Goal: Information Seeking & Learning: Learn about a topic

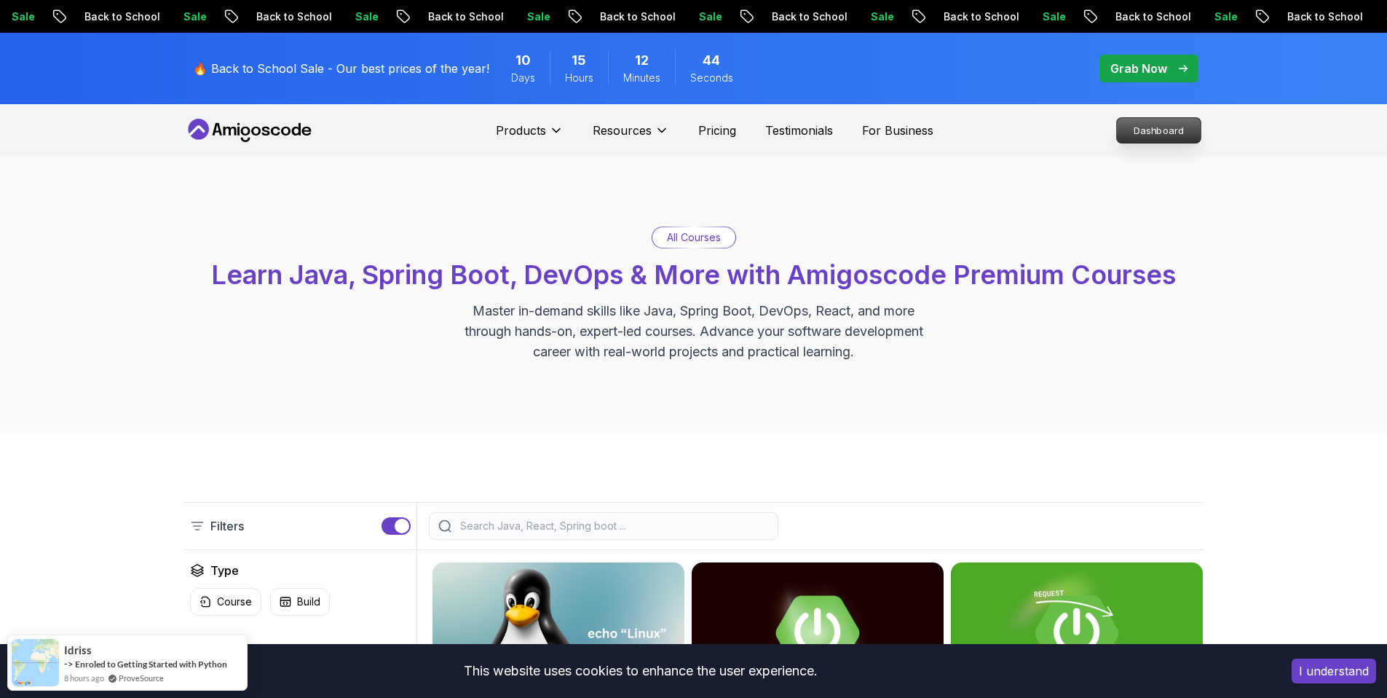
click at [1132, 122] on p "Dashboard" at bounding box center [1159, 130] width 84 height 25
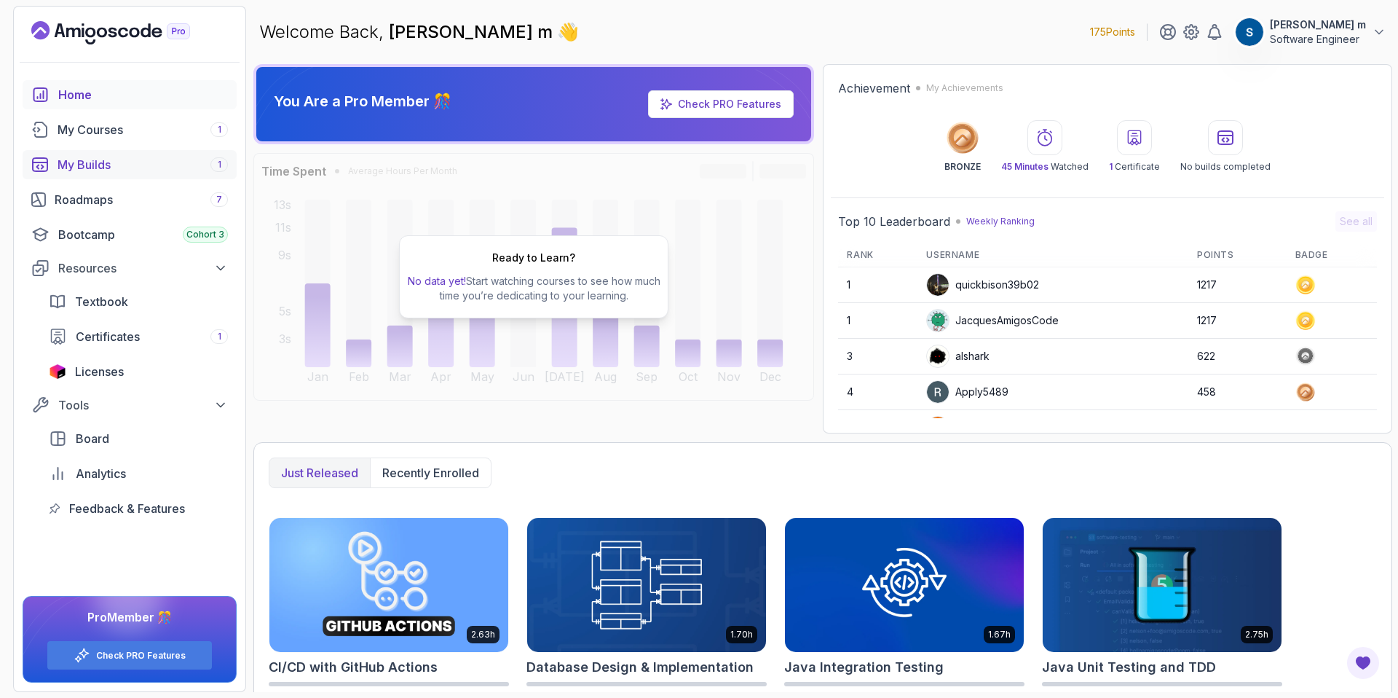
click at [138, 173] on div "My Builds 1" at bounding box center [143, 164] width 170 height 17
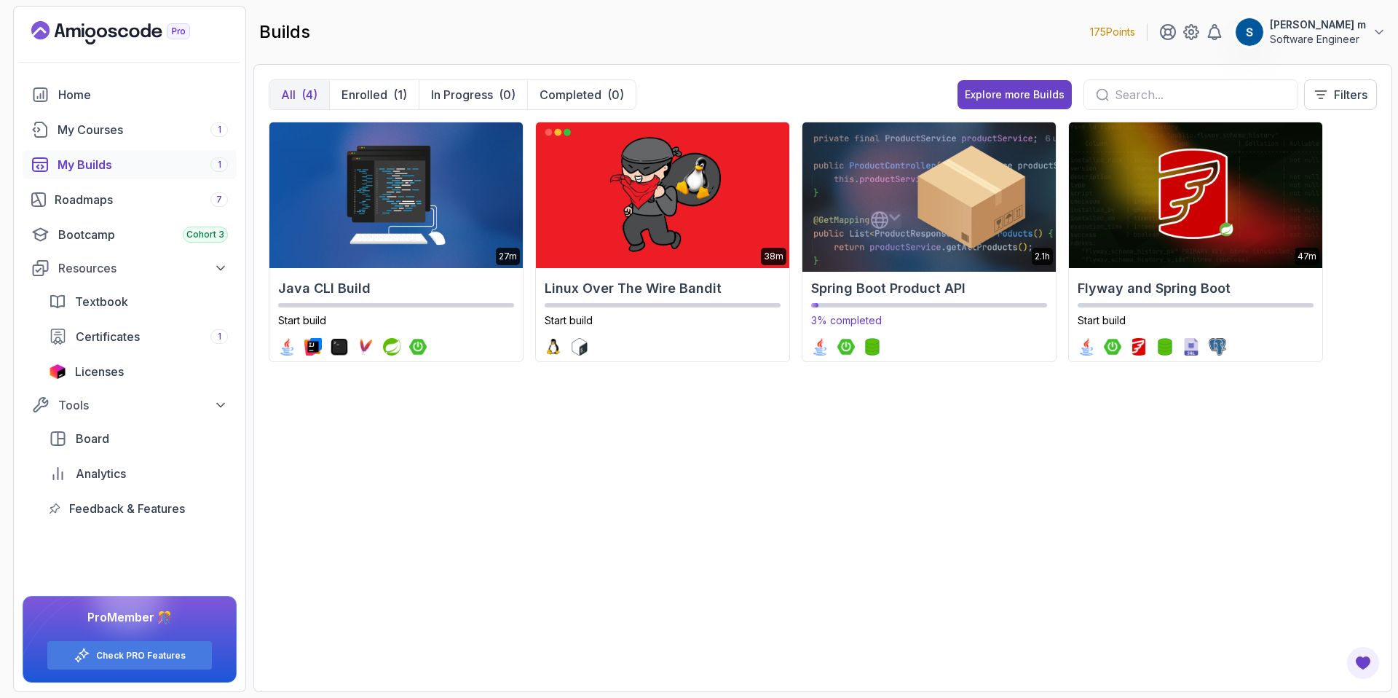
click at [940, 193] on img at bounding box center [929, 195] width 266 height 153
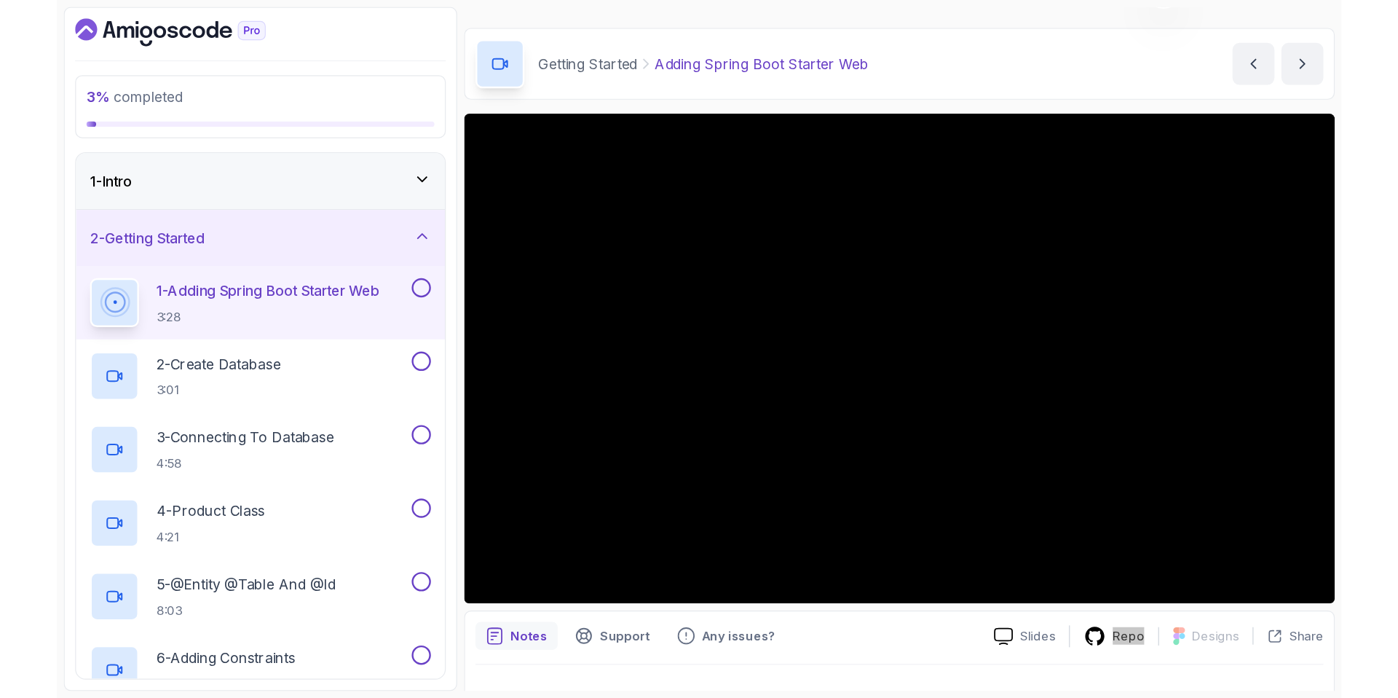
scroll to position [35, 0]
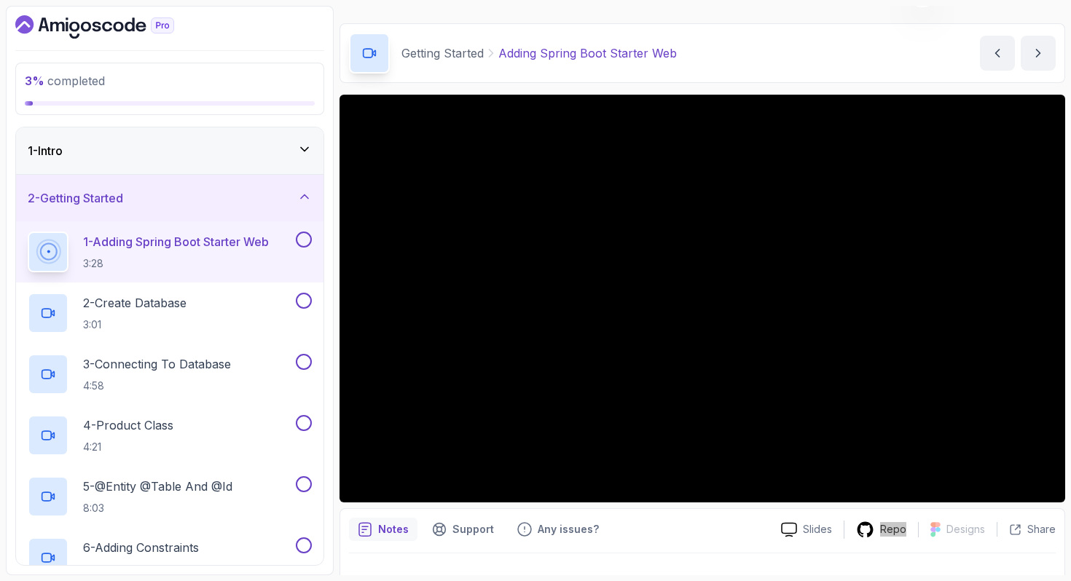
click at [304, 242] on button at bounding box center [304, 240] width 16 height 16
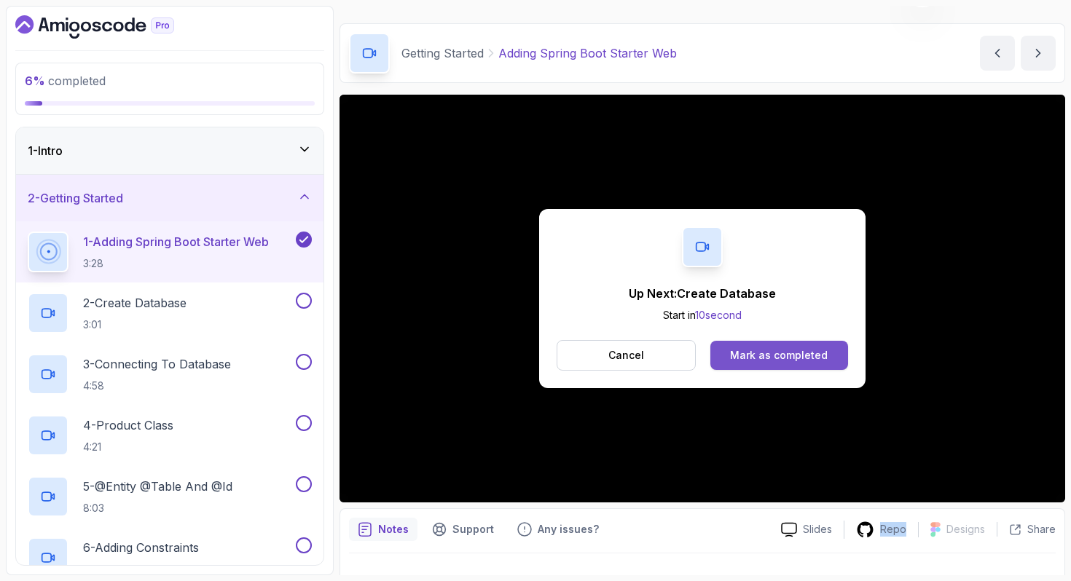
click at [779, 353] on div "Mark as completed" at bounding box center [779, 355] width 98 height 15
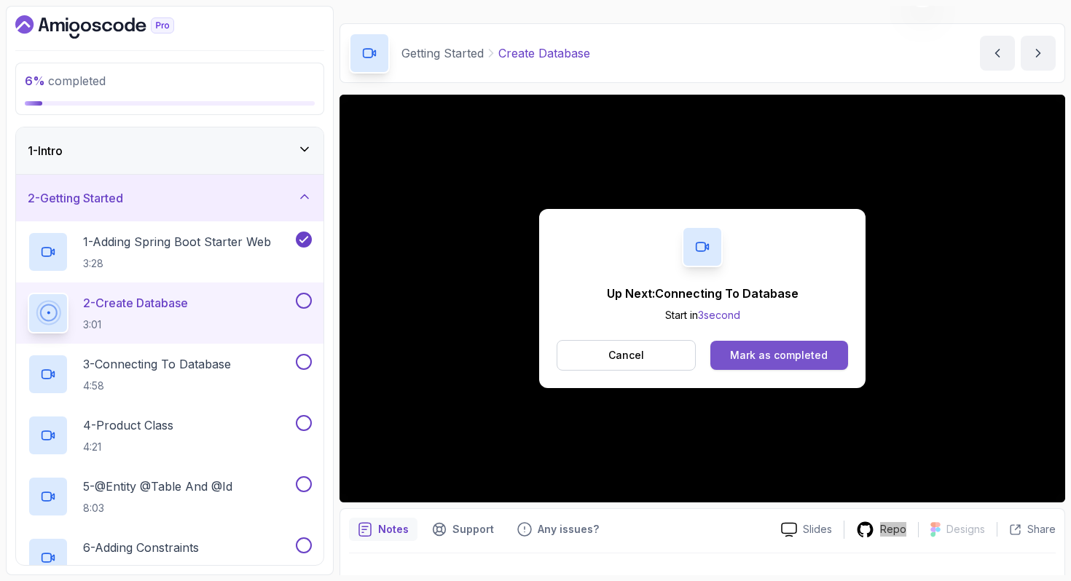
click at [789, 363] on button "Mark as completed" at bounding box center [779, 355] width 138 height 29
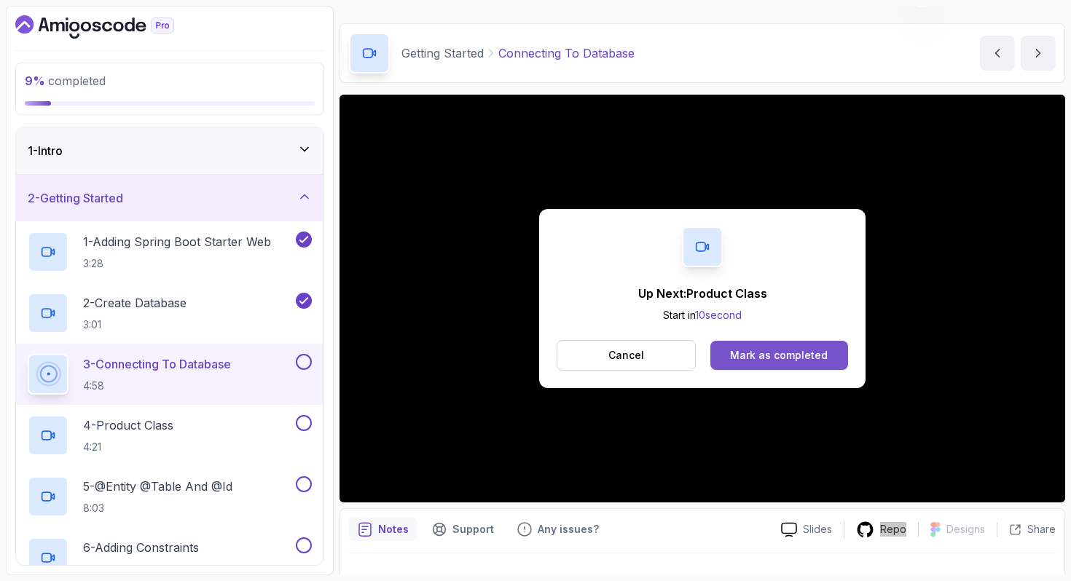
click at [791, 361] on div "Mark as completed" at bounding box center [779, 355] width 98 height 15
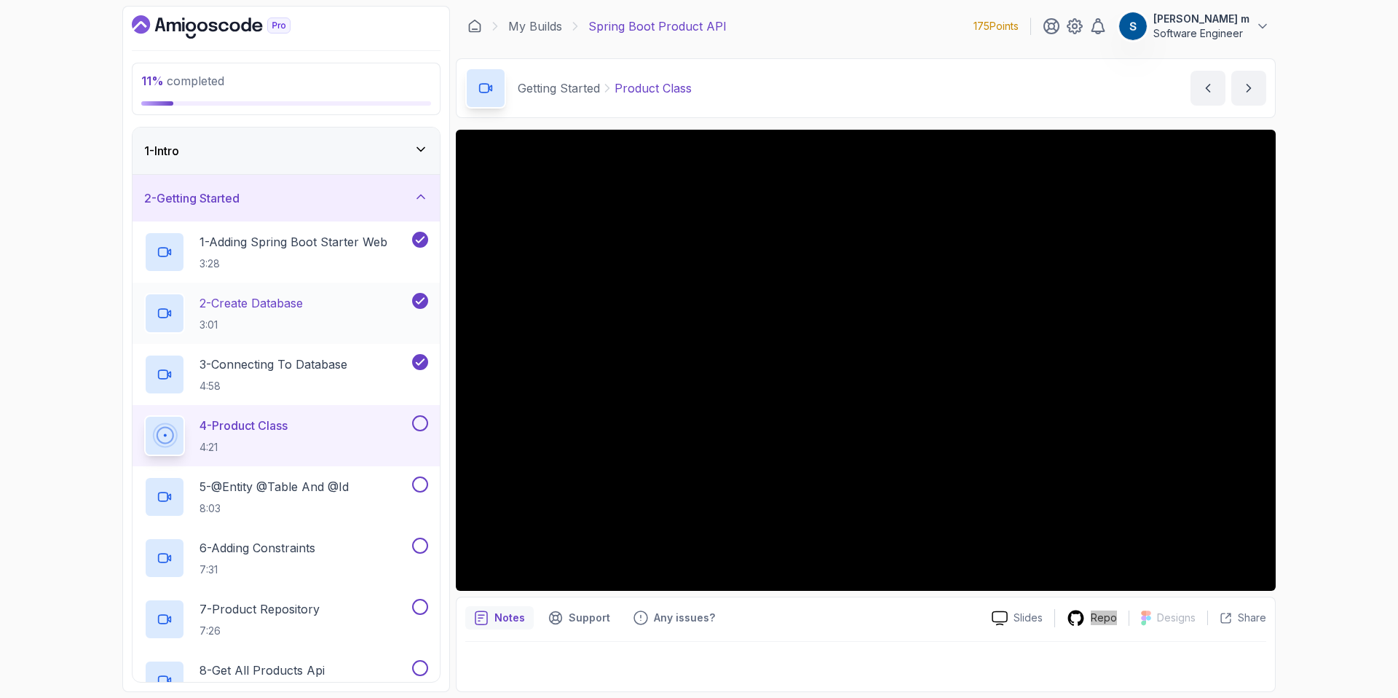
click at [312, 310] on div "2 - Create Database 3:01" at bounding box center [276, 313] width 265 height 41
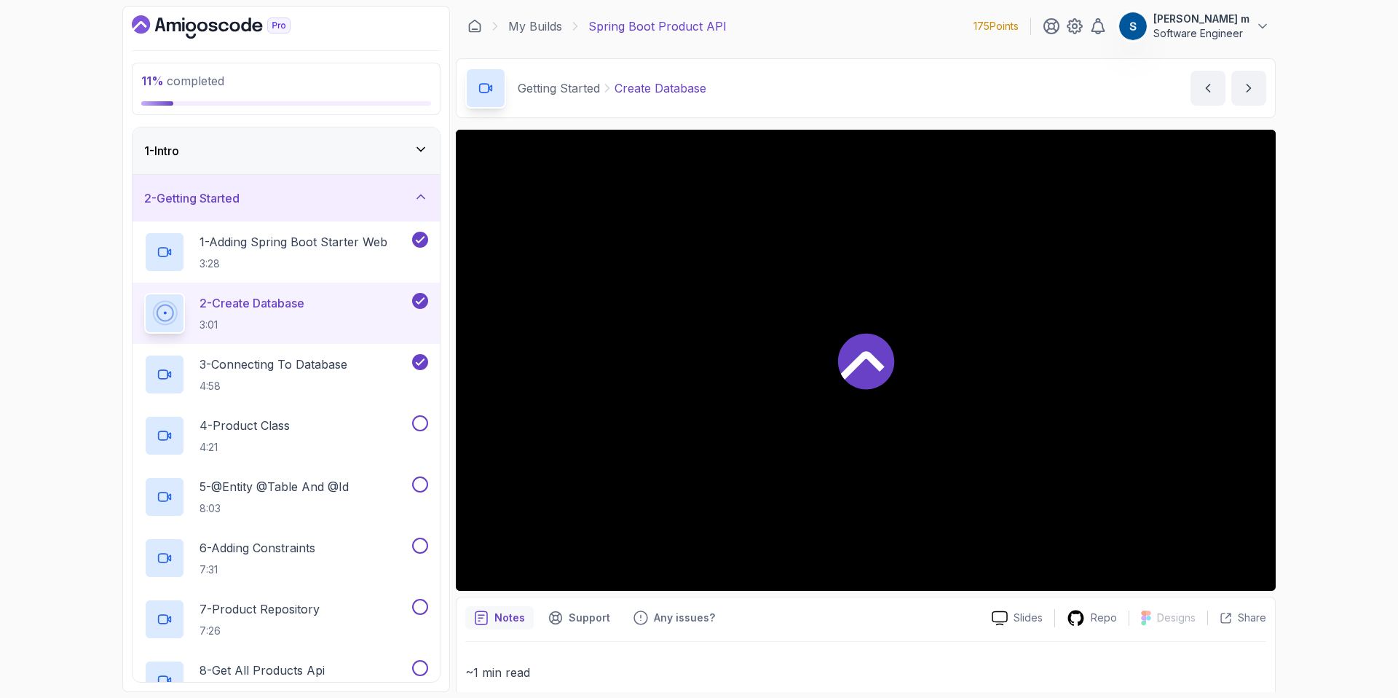
click at [806, 377] on div at bounding box center [866, 360] width 820 height 461
click at [297, 382] on p "4:58" at bounding box center [274, 386] width 148 height 15
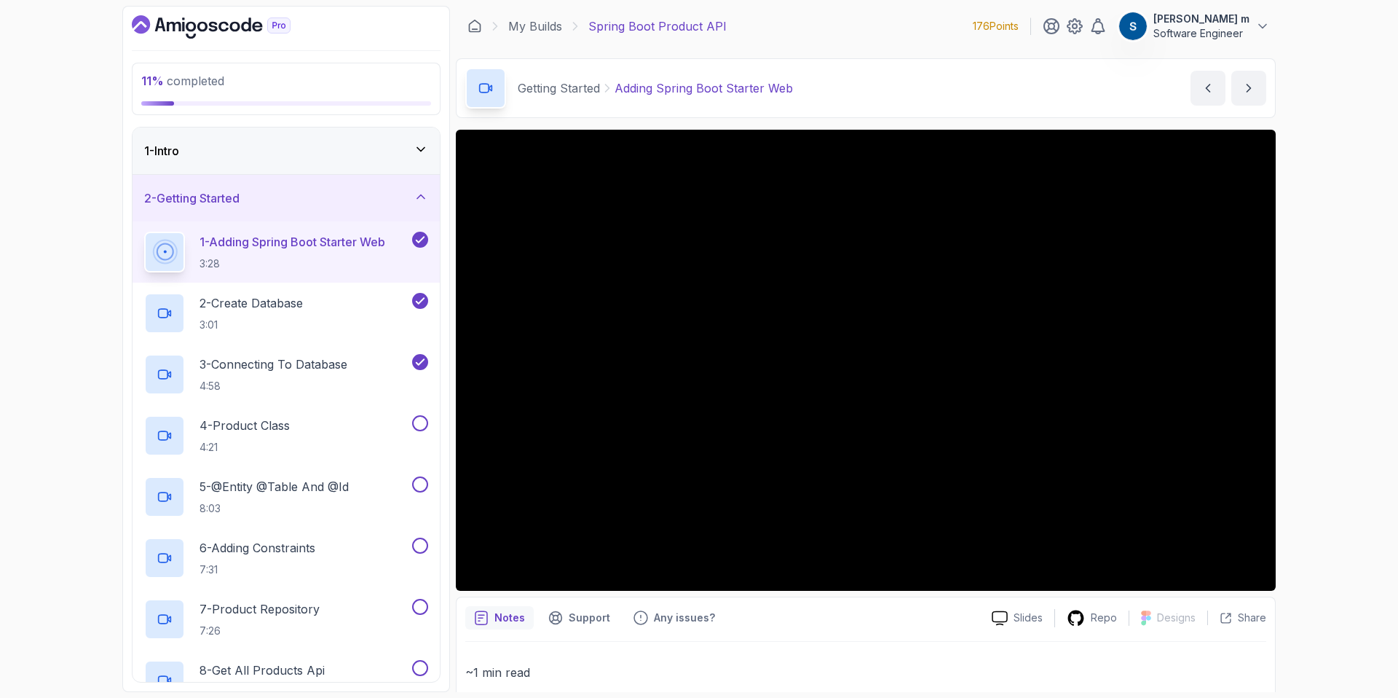
click at [222, 30] on icon "Dashboard" at bounding box center [223, 27] width 10 height 10
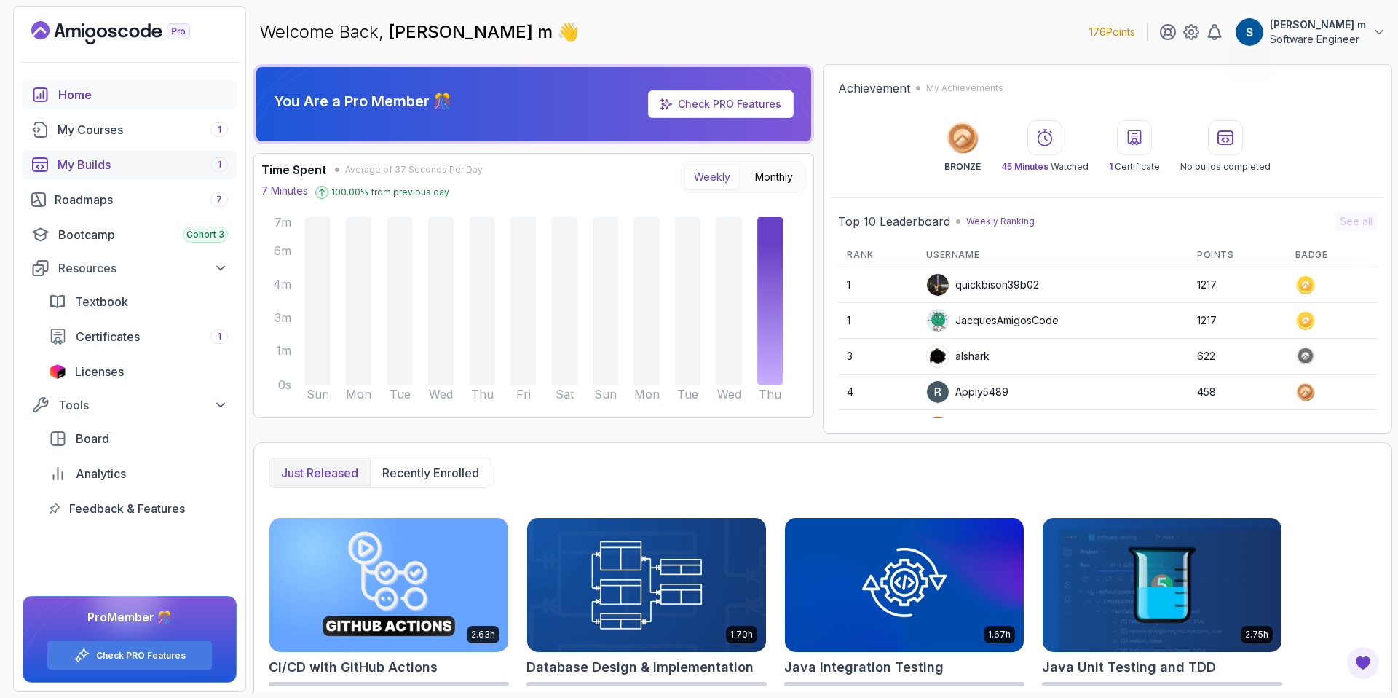
click at [124, 166] on div "My Builds 1" at bounding box center [143, 164] width 170 height 17
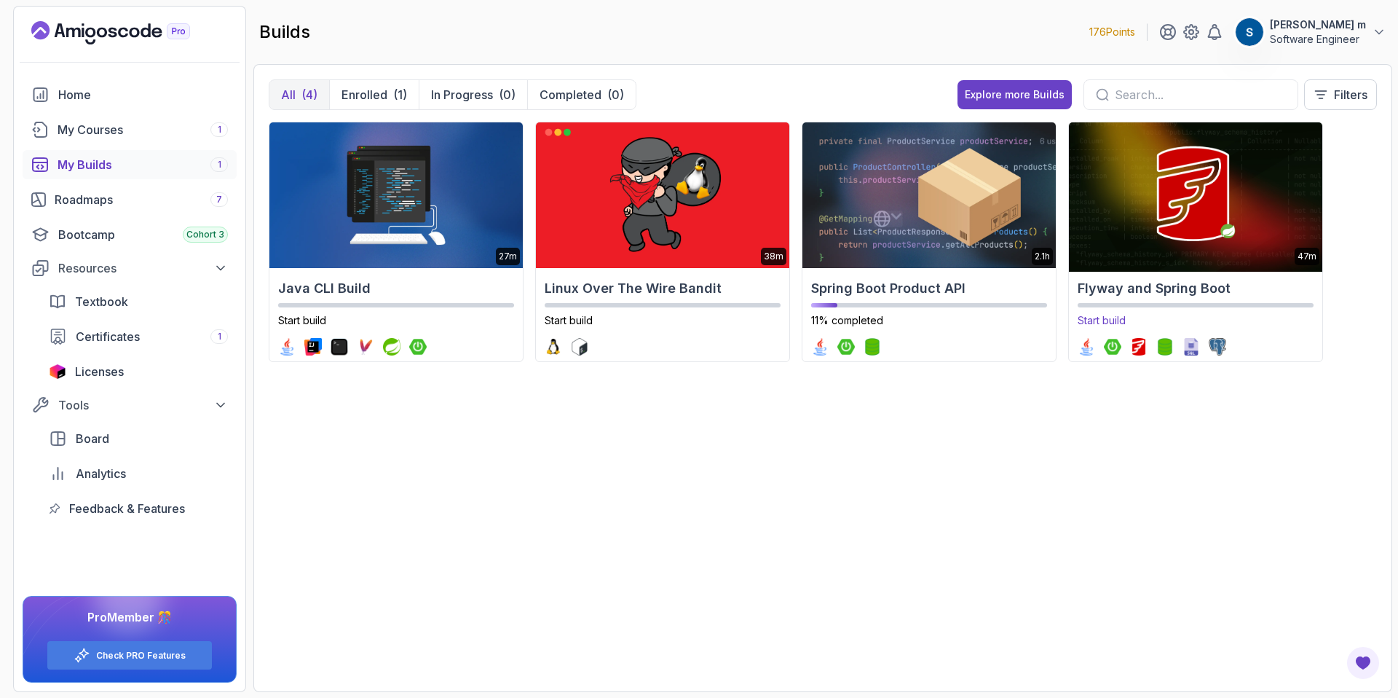
click at [1111, 228] on img at bounding box center [1196, 195] width 266 height 153
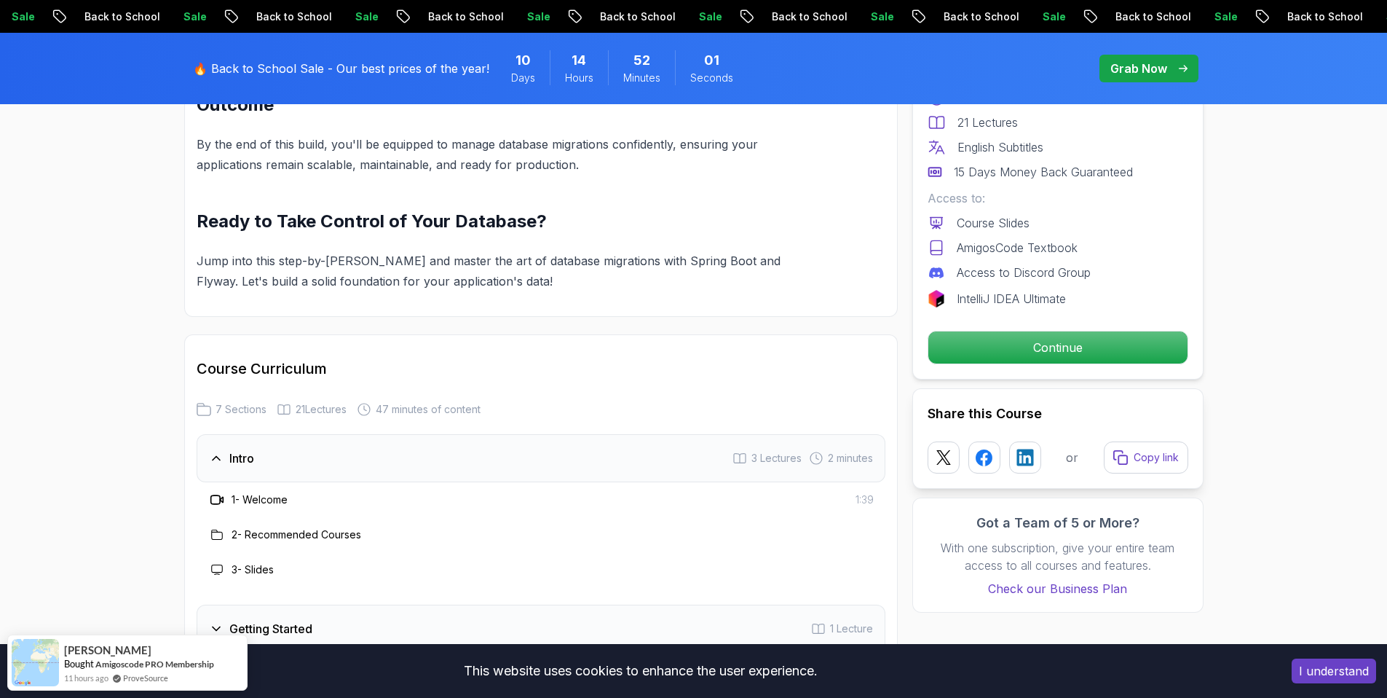
scroll to position [1792, 0]
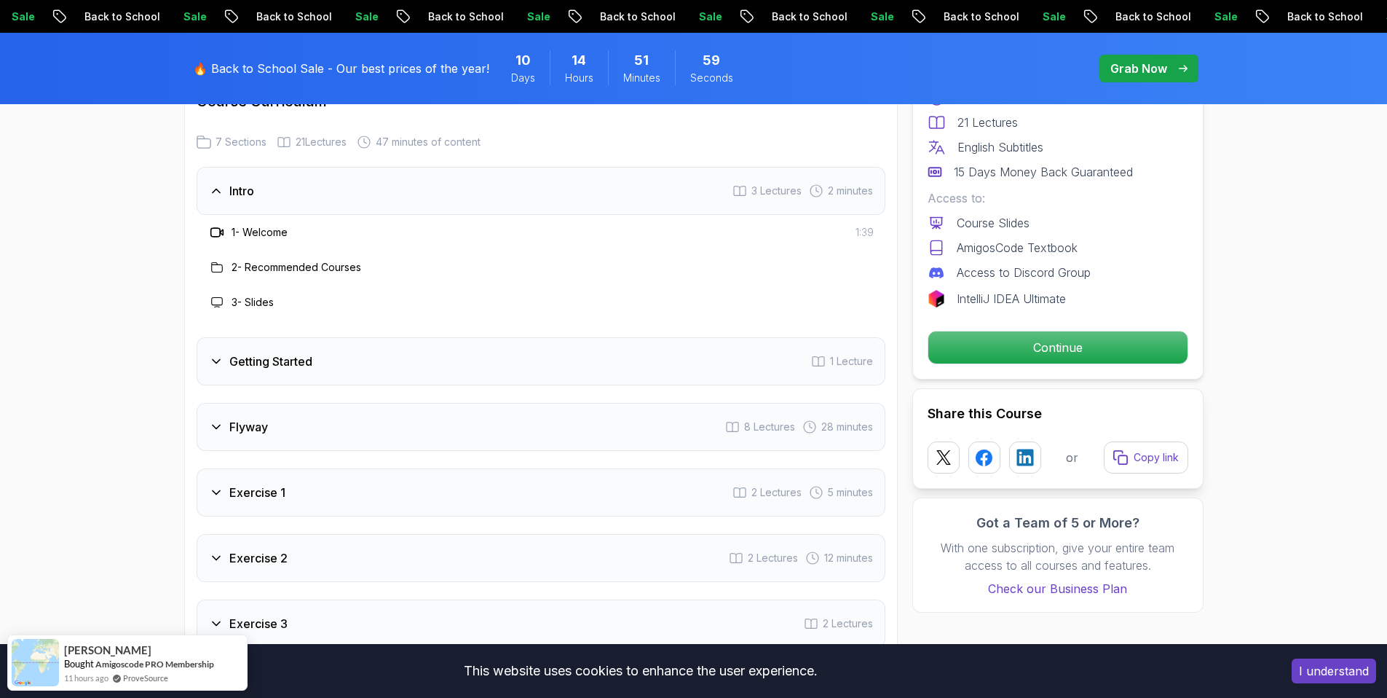
click at [211, 365] on icon at bounding box center [216, 361] width 15 height 15
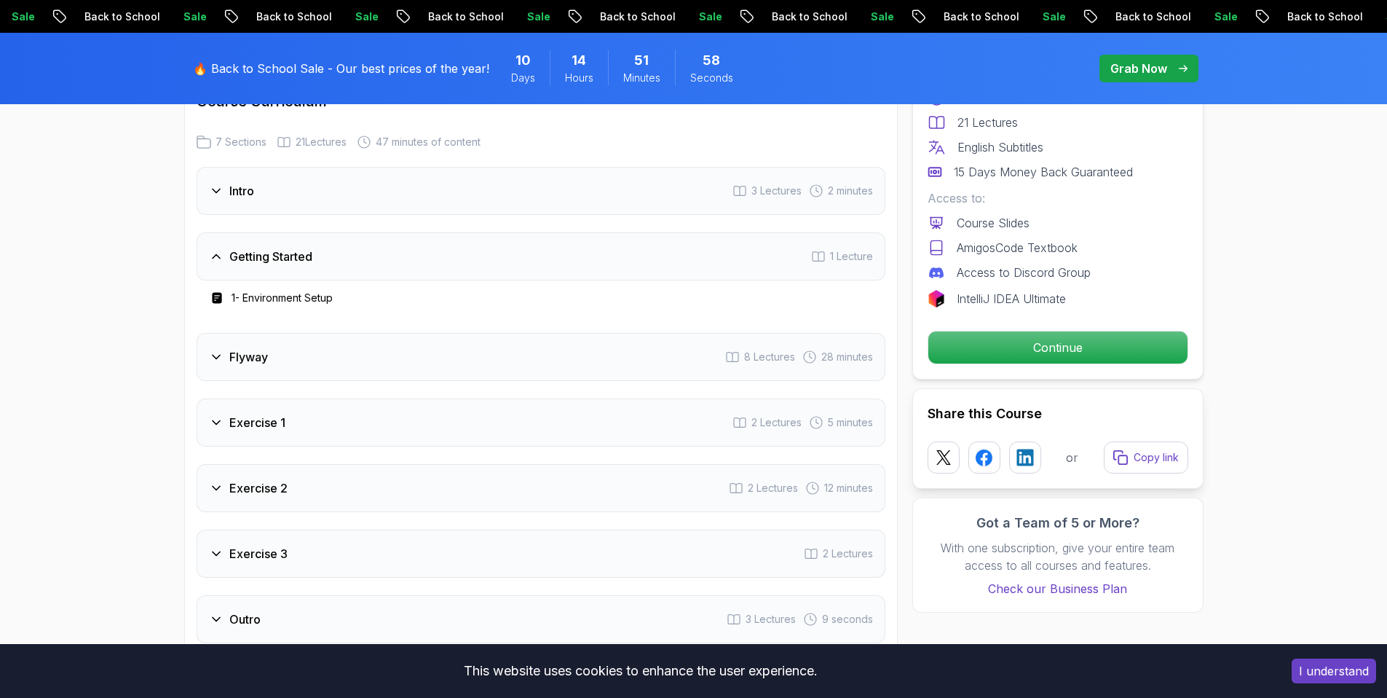
click at [214, 355] on icon at bounding box center [216, 357] width 15 height 15
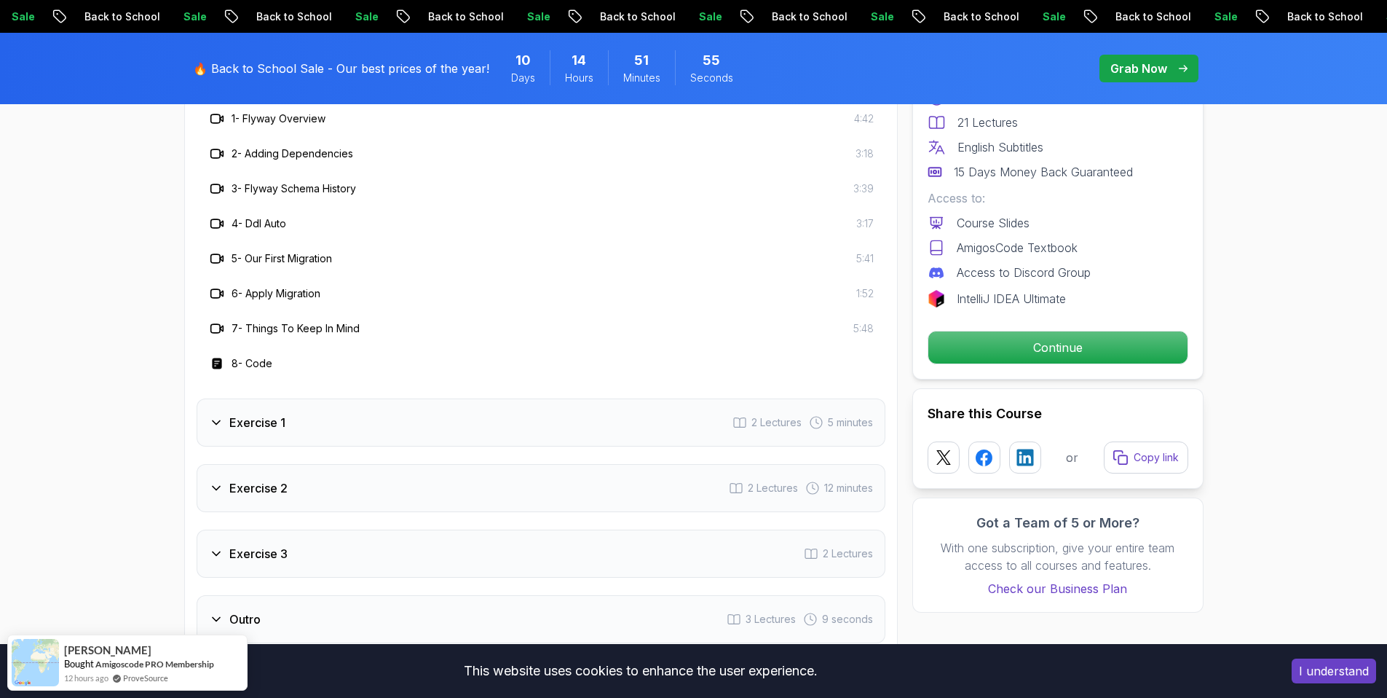
scroll to position [2046, 0]
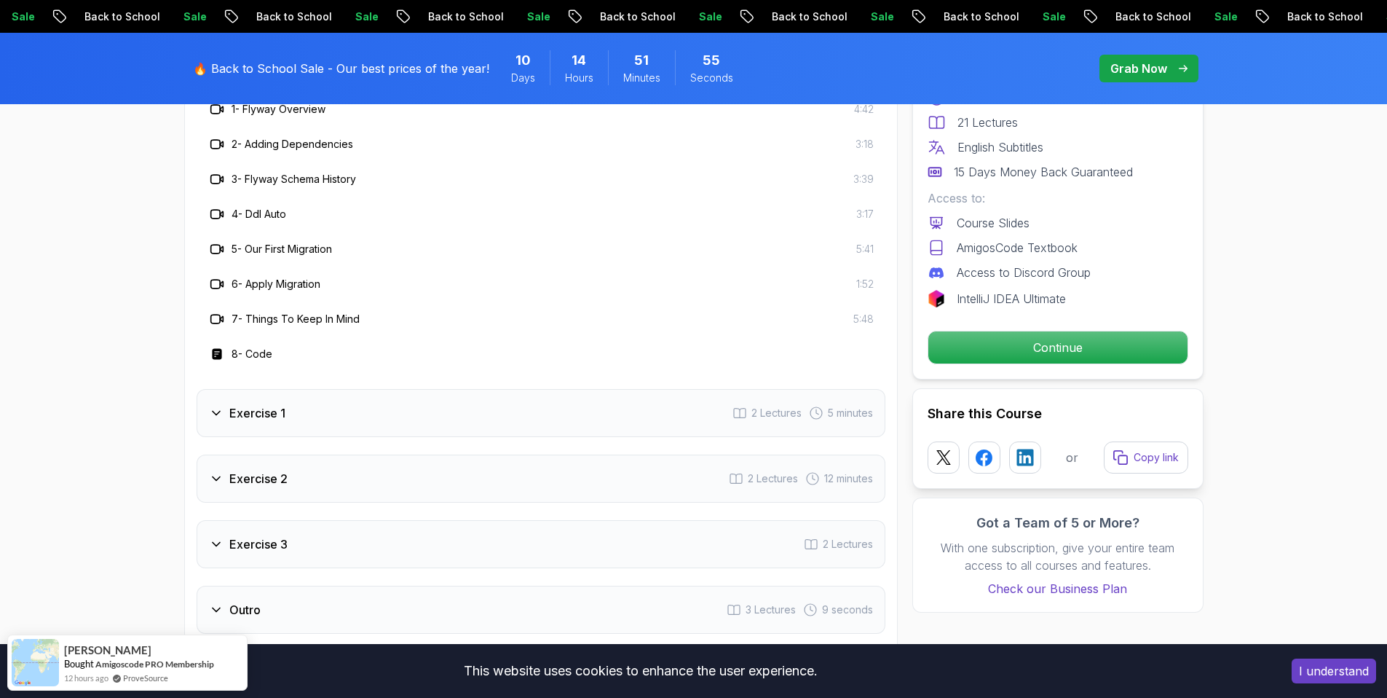
click at [234, 407] on h3 "Exercise 1" at bounding box center [257, 412] width 56 height 17
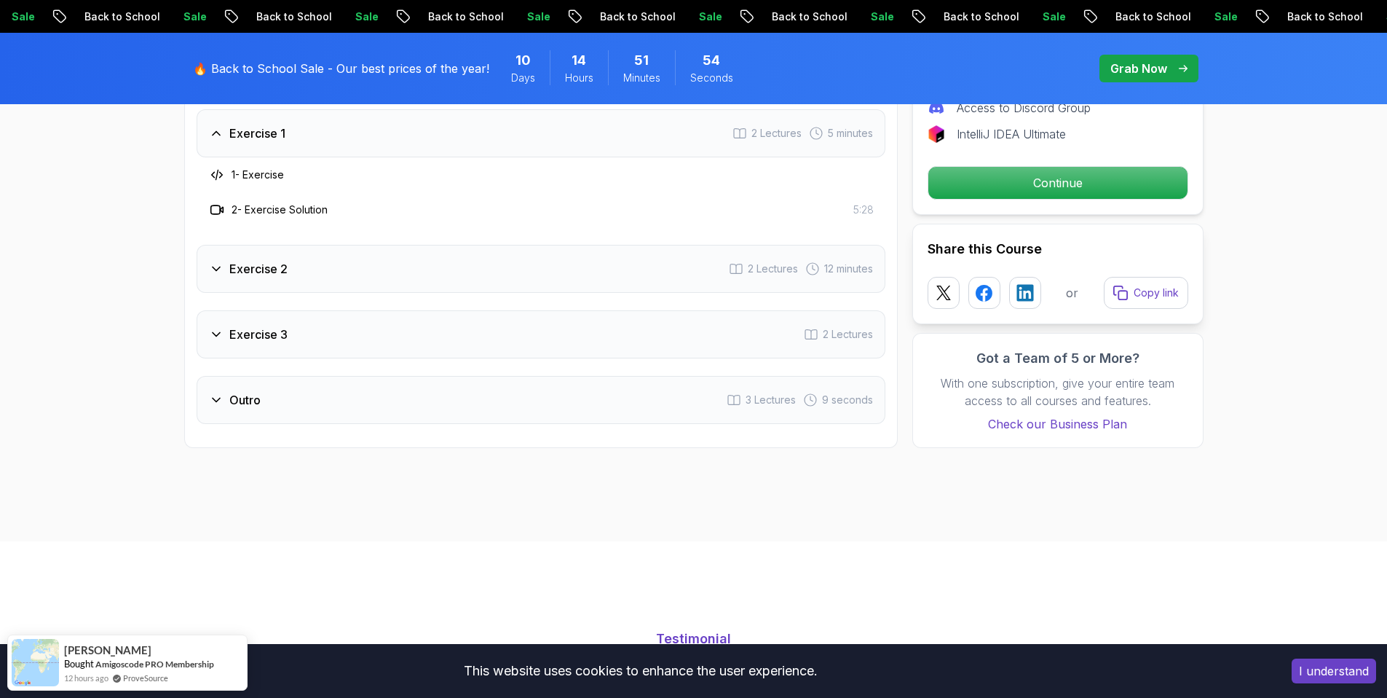
click at [223, 248] on div "Exercise 2 2 Lectures 12 minutes" at bounding box center [541, 269] width 689 height 48
click at [253, 342] on h3 "Exercise 3" at bounding box center [258, 334] width 58 height 17
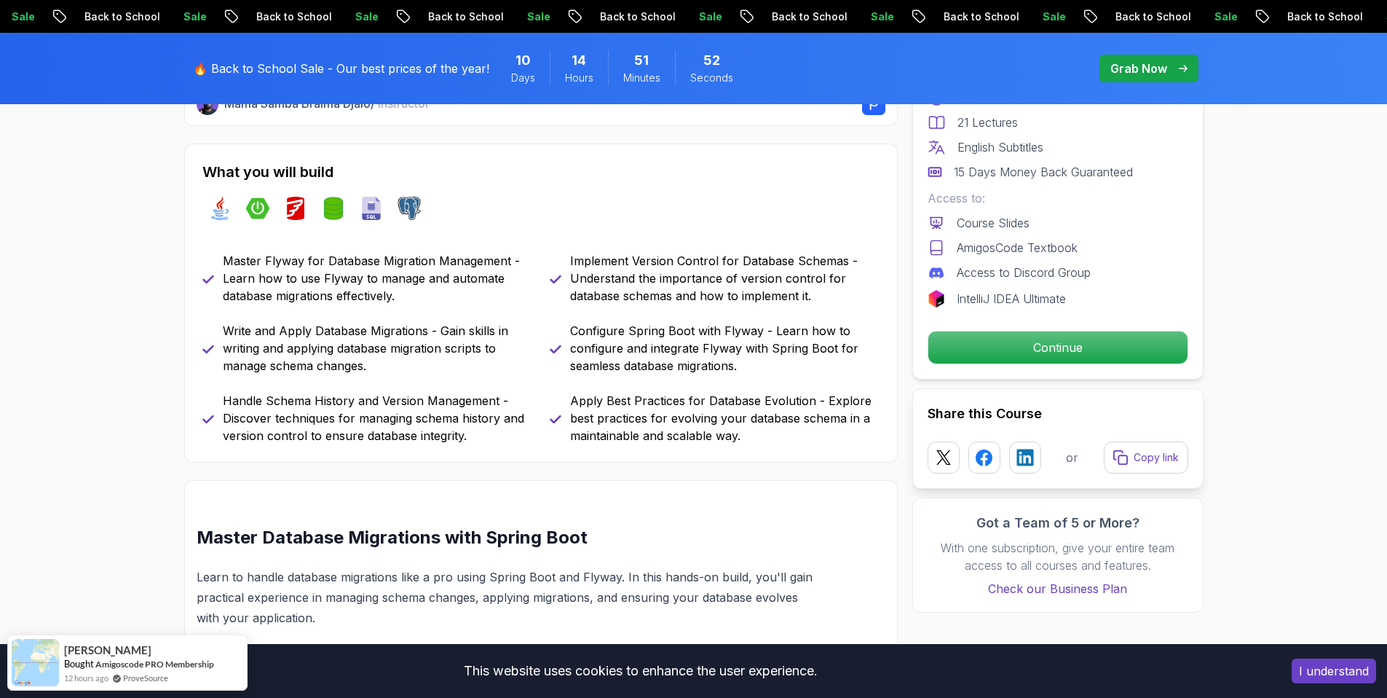
scroll to position [435, 0]
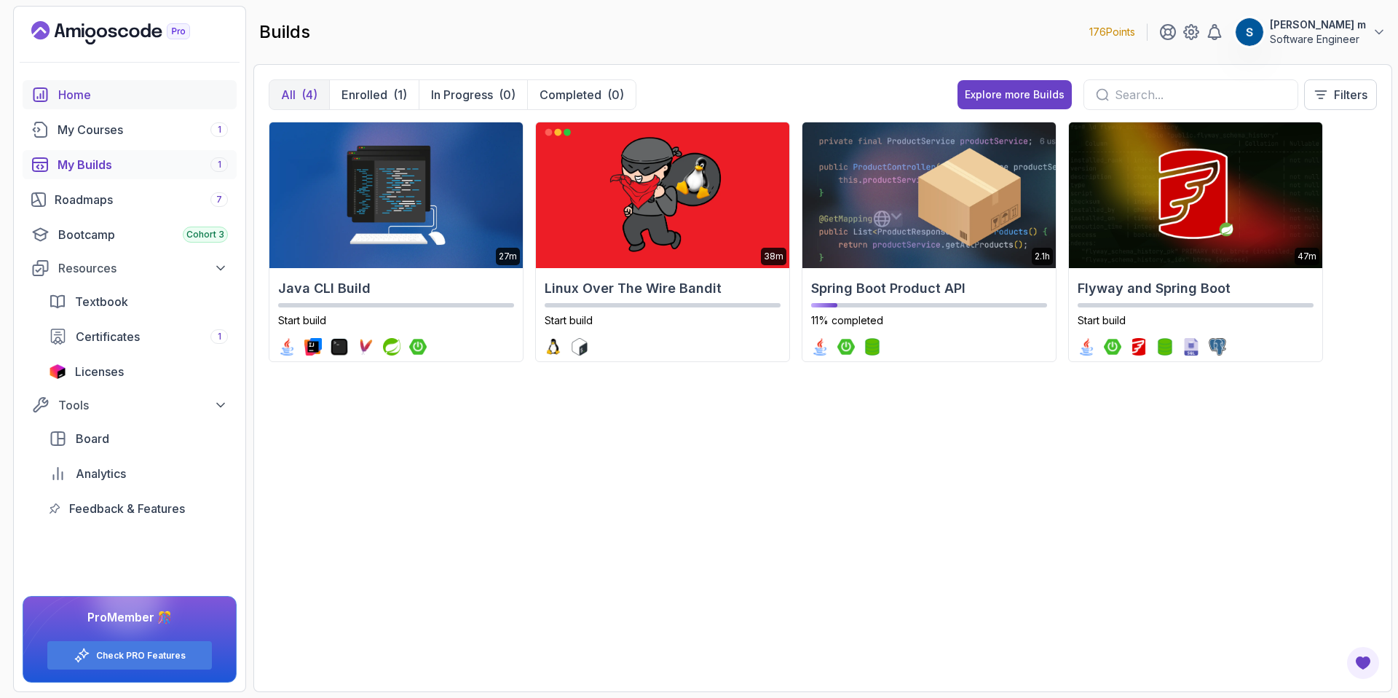
click at [122, 102] on div "Home" at bounding box center [143, 94] width 170 height 17
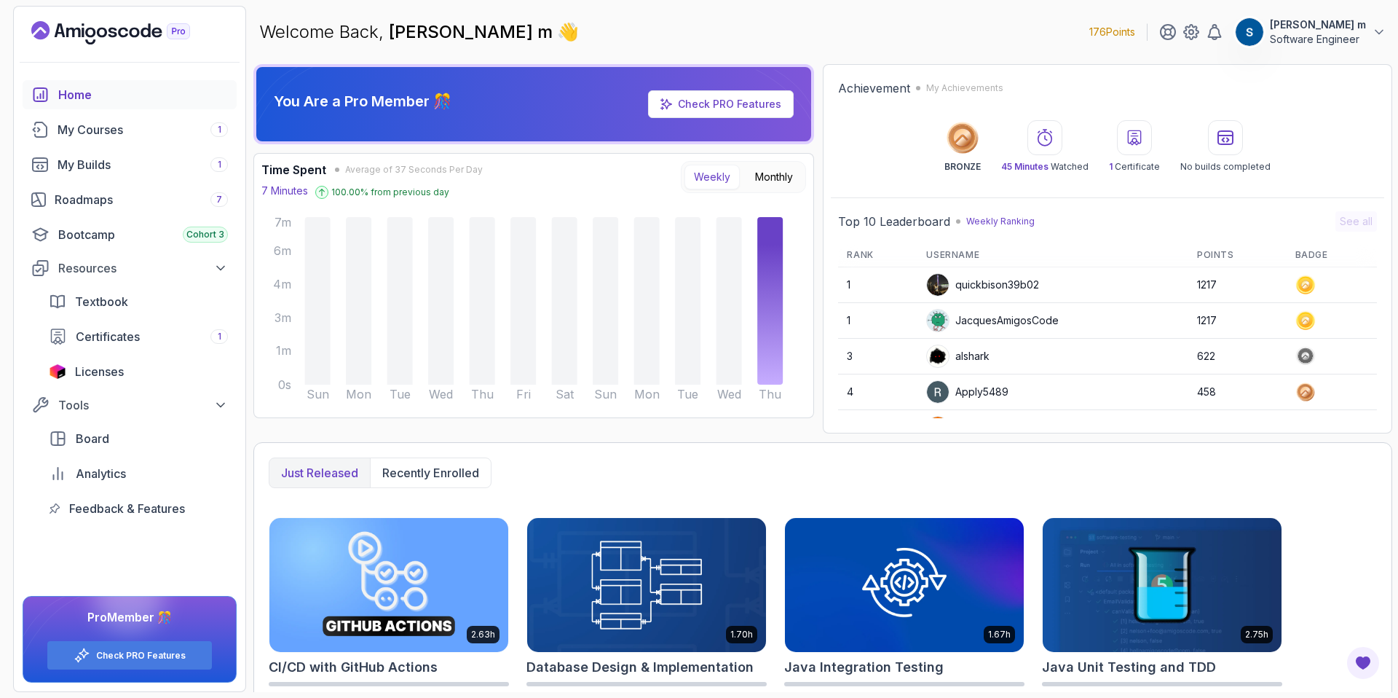
scroll to position [236, 0]
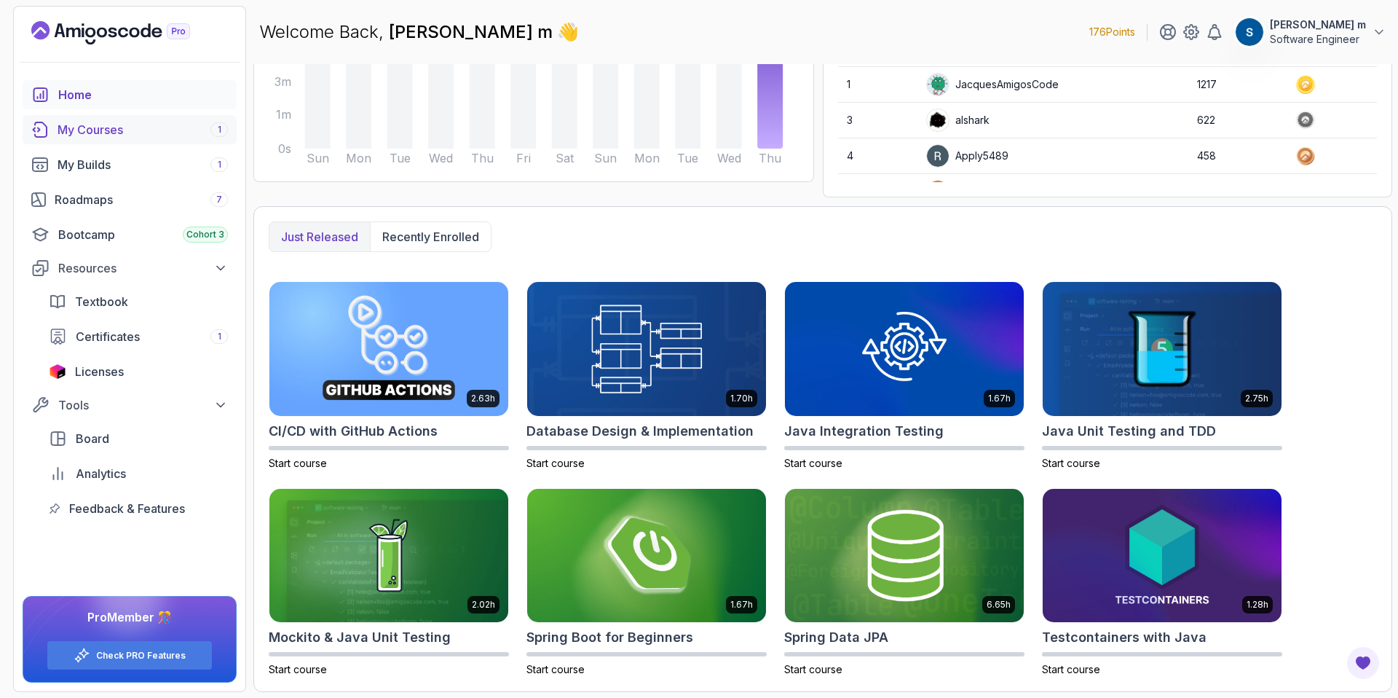
click at [109, 141] on link "My Courses 1" at bounding box center [130, 129] width 214 height 29
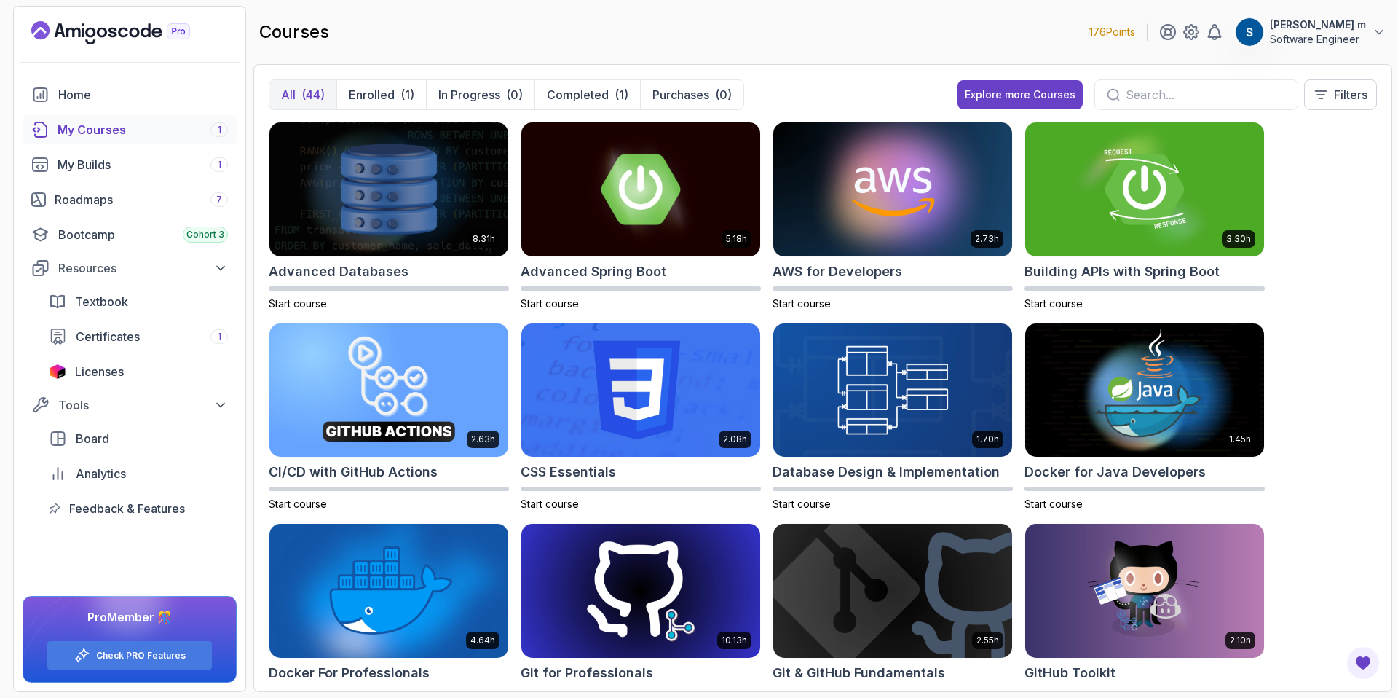
click at [1205, 89] on input "text" at bounding box center [1206, 94] width 160 height 17
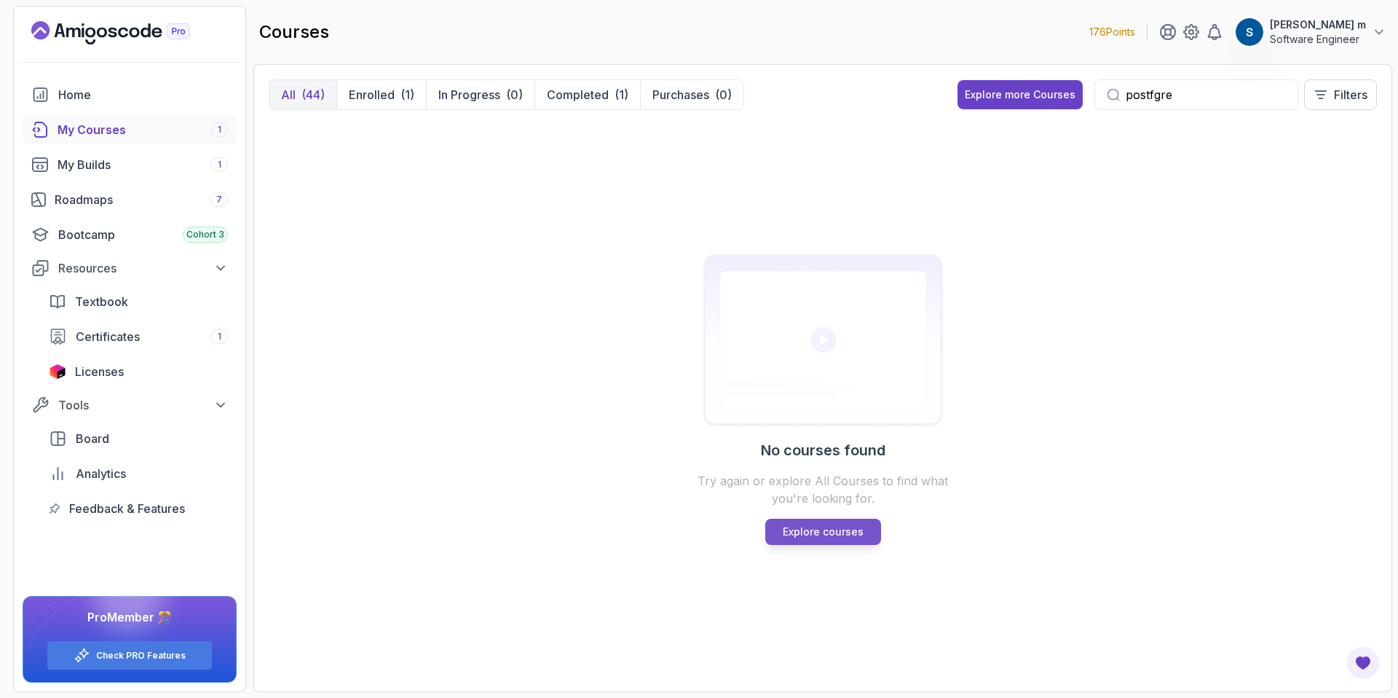
type input "postfgre"
click at [840, 534] on p "Explore courses" at bounding box center [823, 531] width 81 height 15
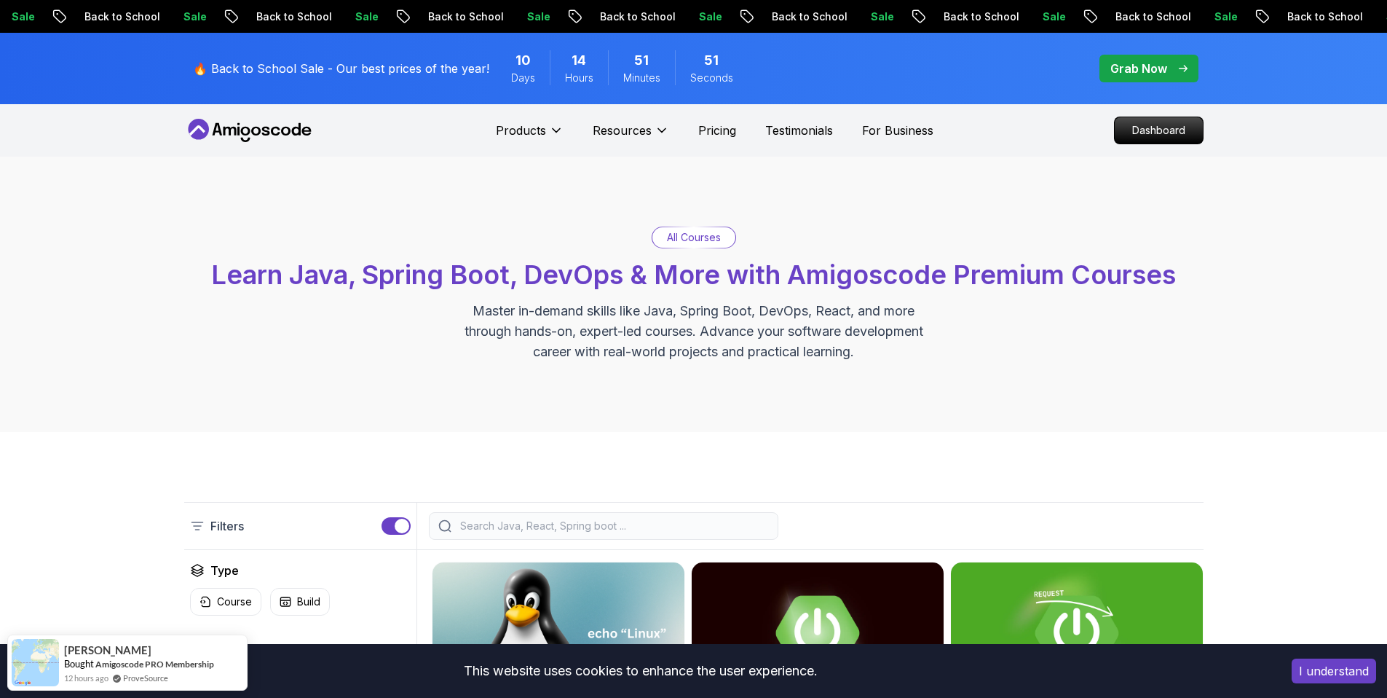
scroll to position [269, 0]
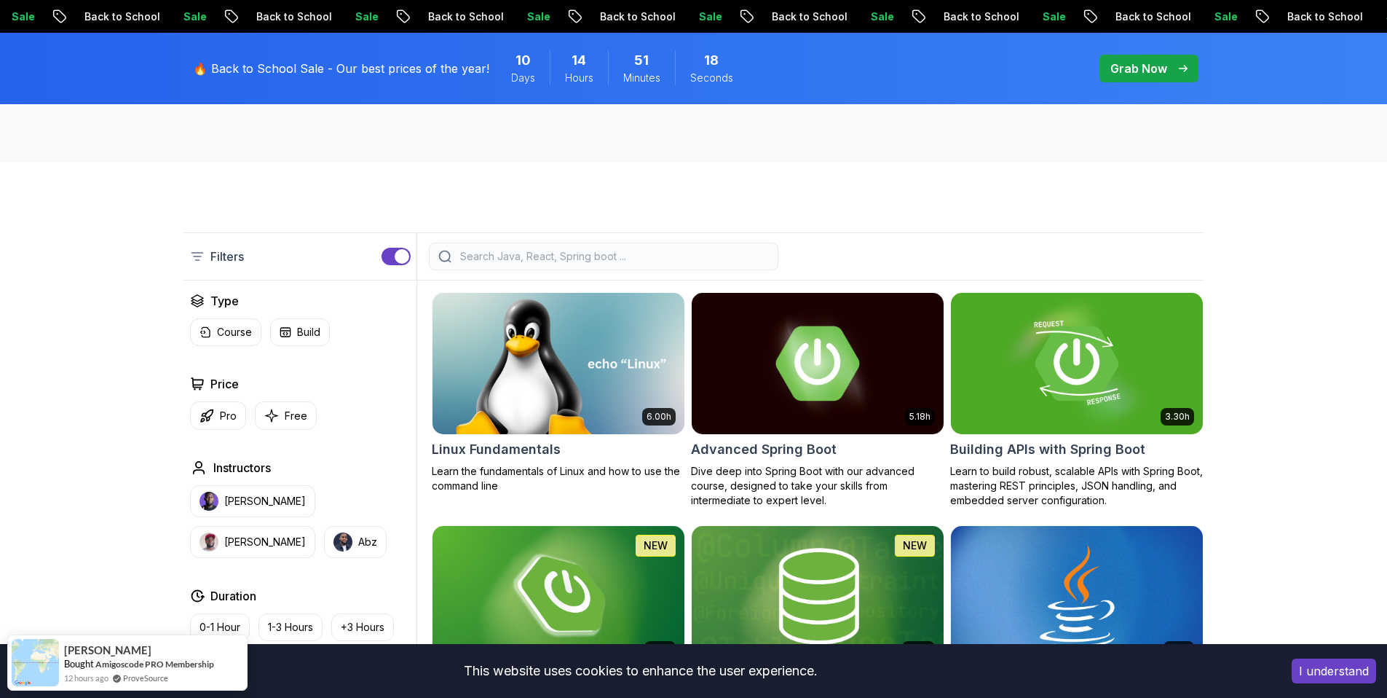
click at [569, 251] on input "search" at bounding box center [613, 256] width 312 height 15
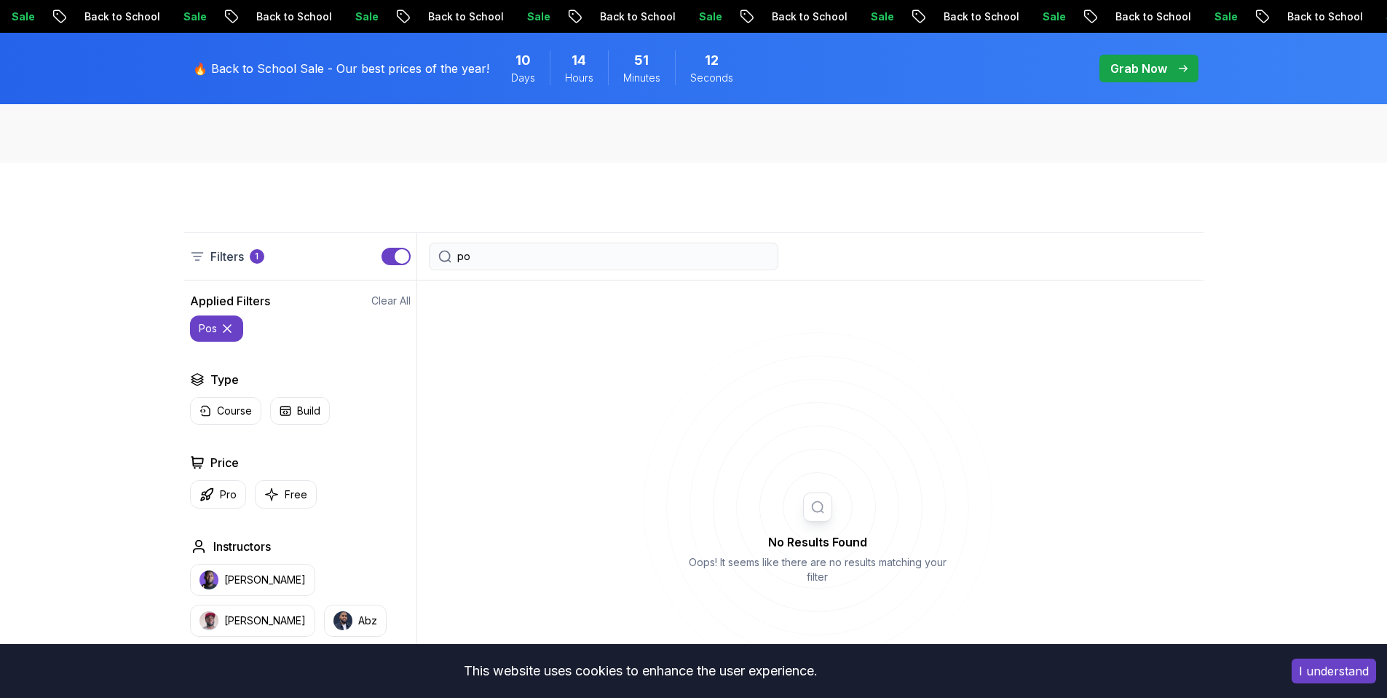
type input "p"
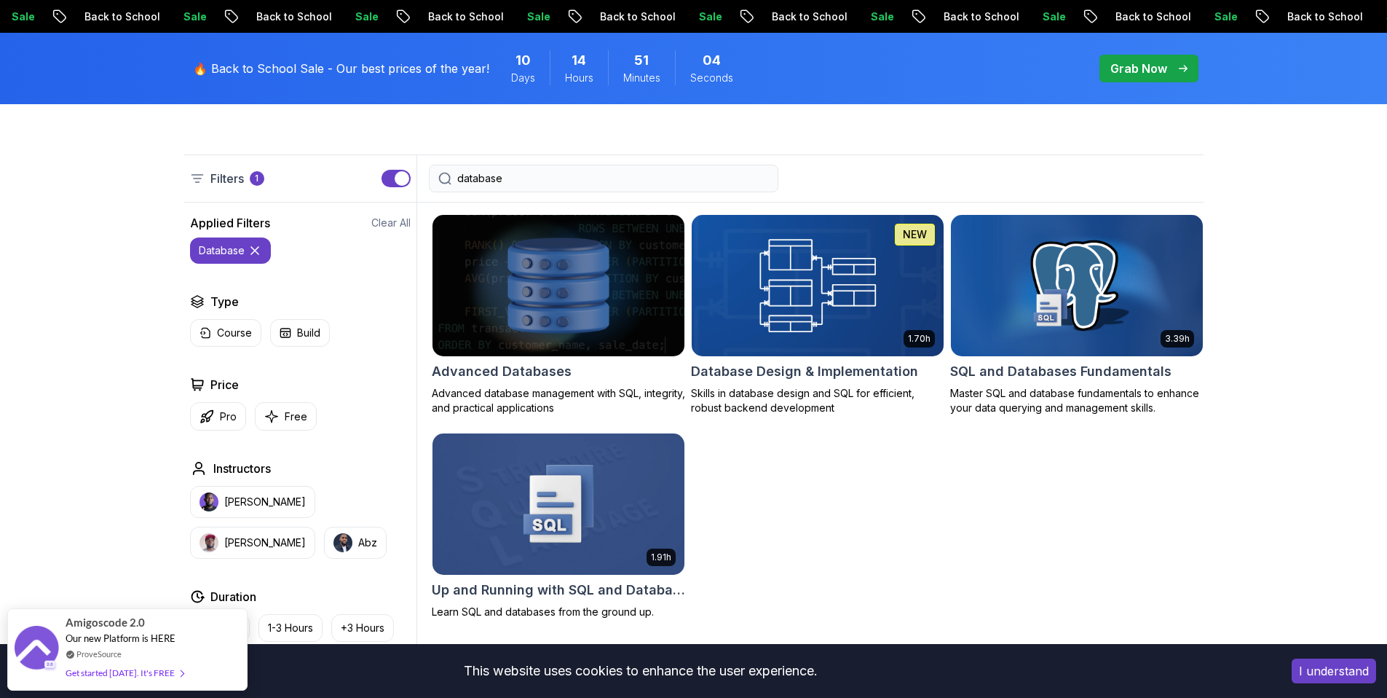
scroll to position [366, 0]
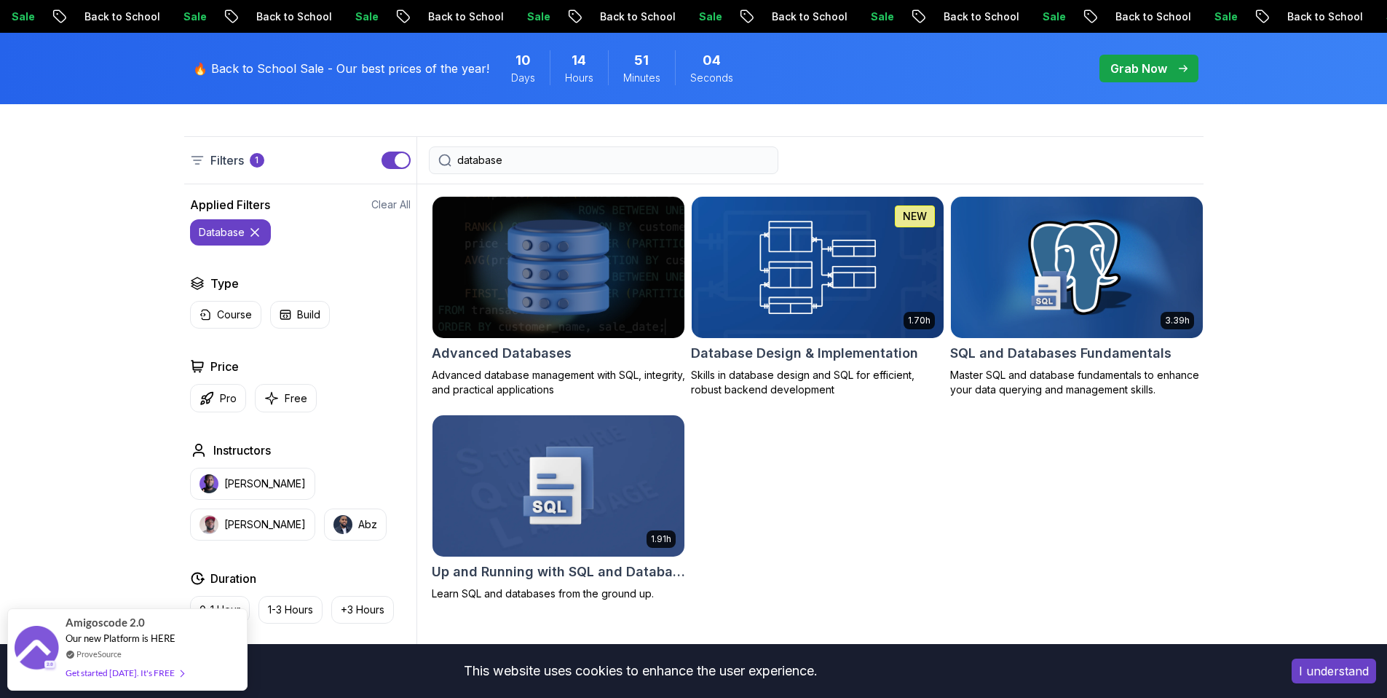
type input "database"
click at [1089, 291] on img at bounding box center [1077, 267] width 264 height 148
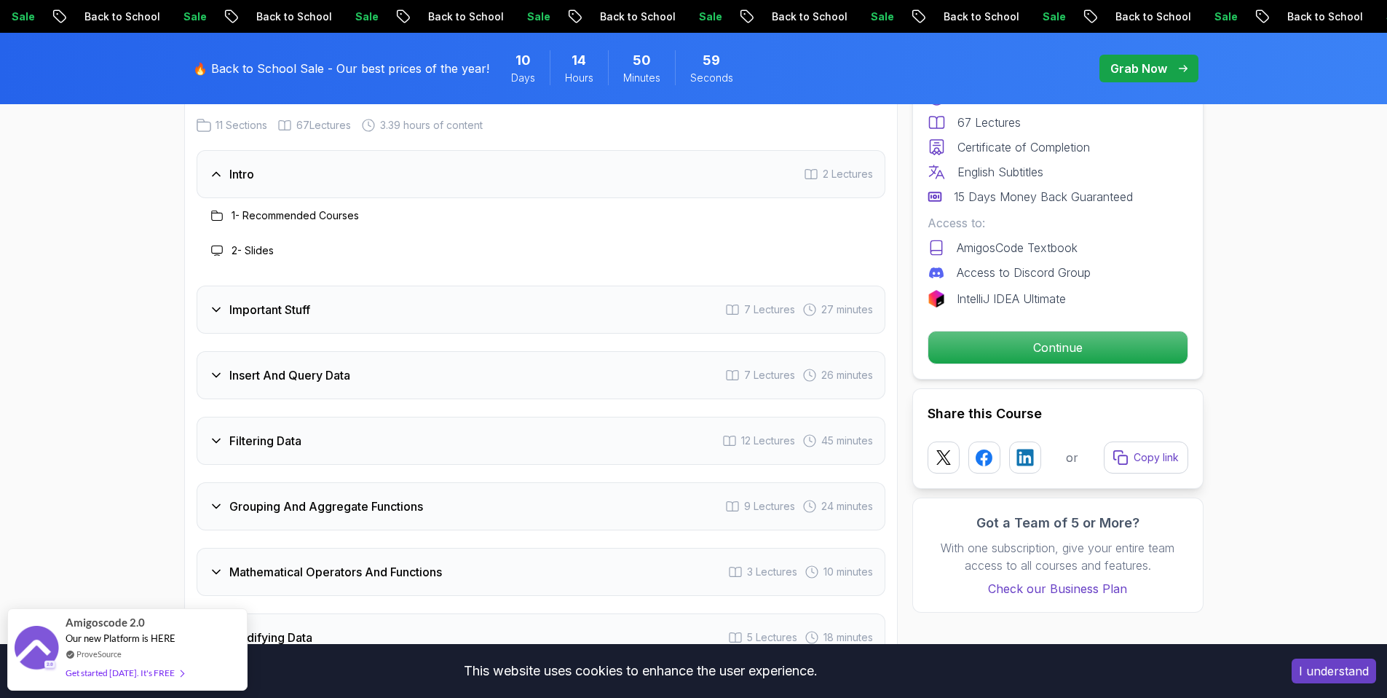
scroll to position [1921, 0]
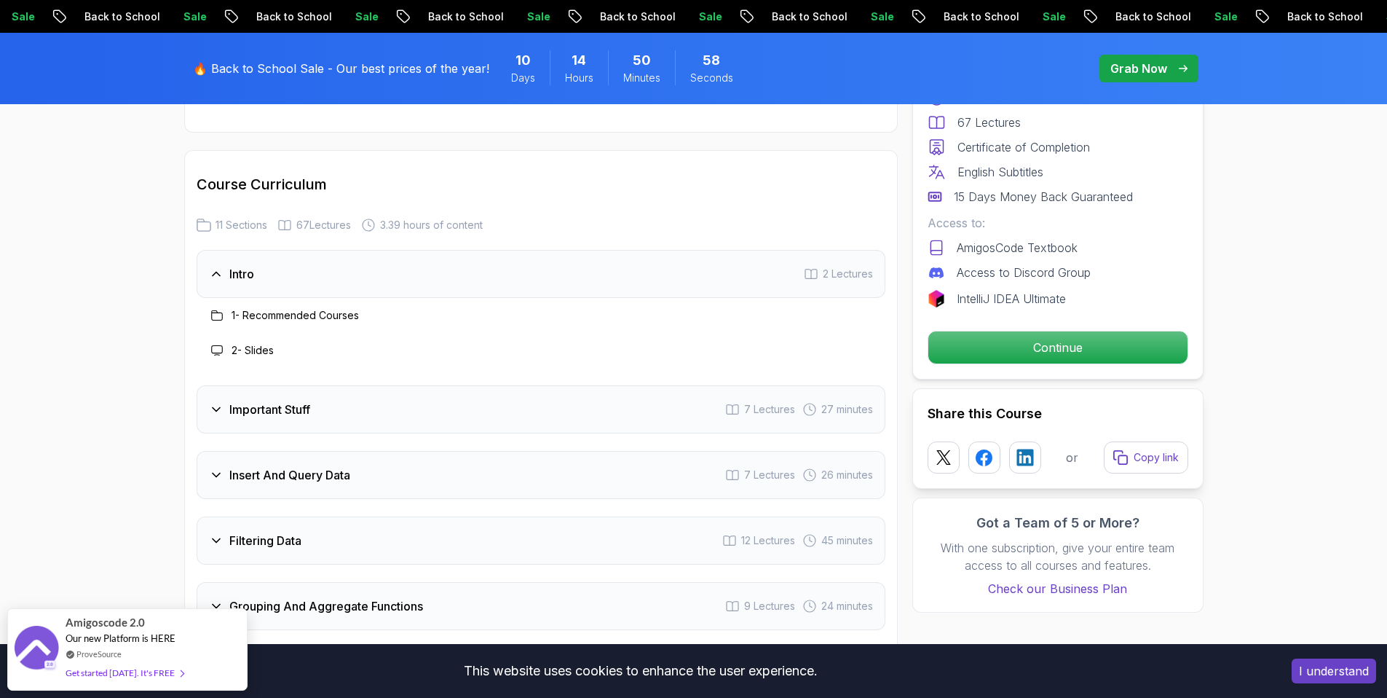
click at [252, 401] on h3 "Important Stuff" at bounding box center [269, 409] width 81 height 17
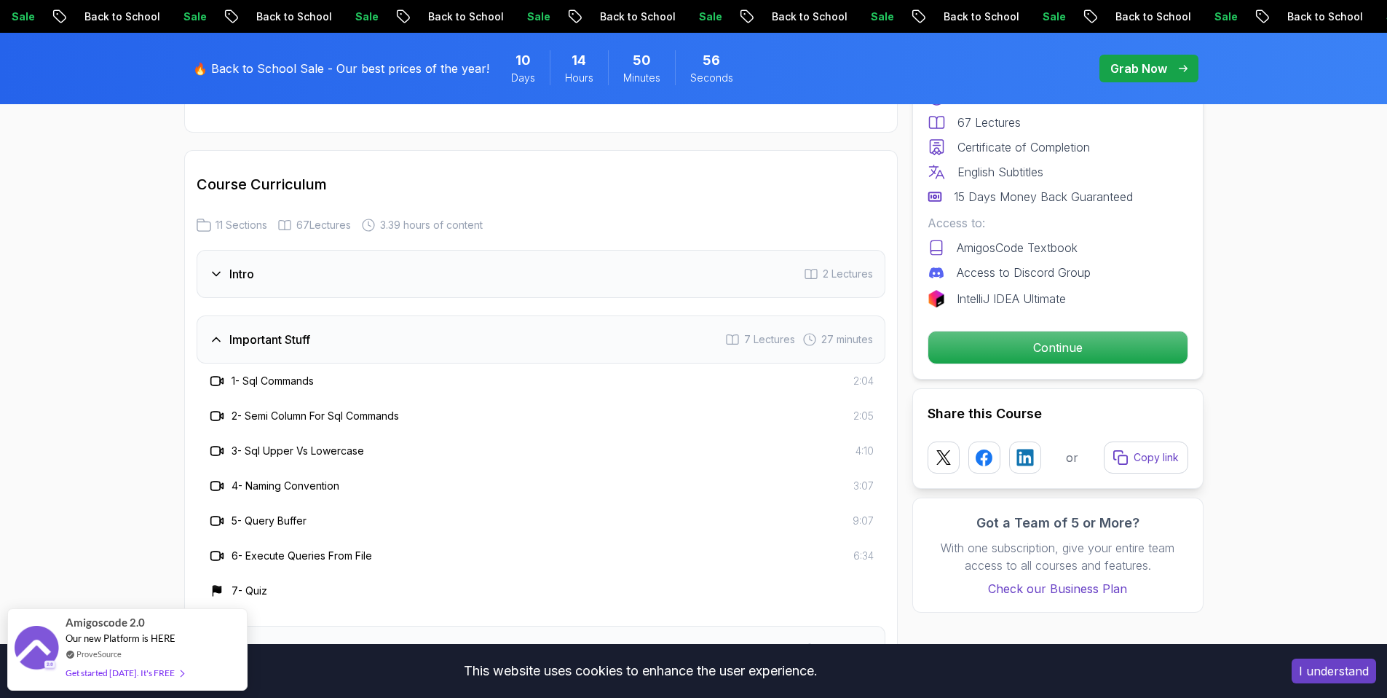
click at [252, 265] on h3 "Intro" at bounding box center [241, 273] width 25 height 17
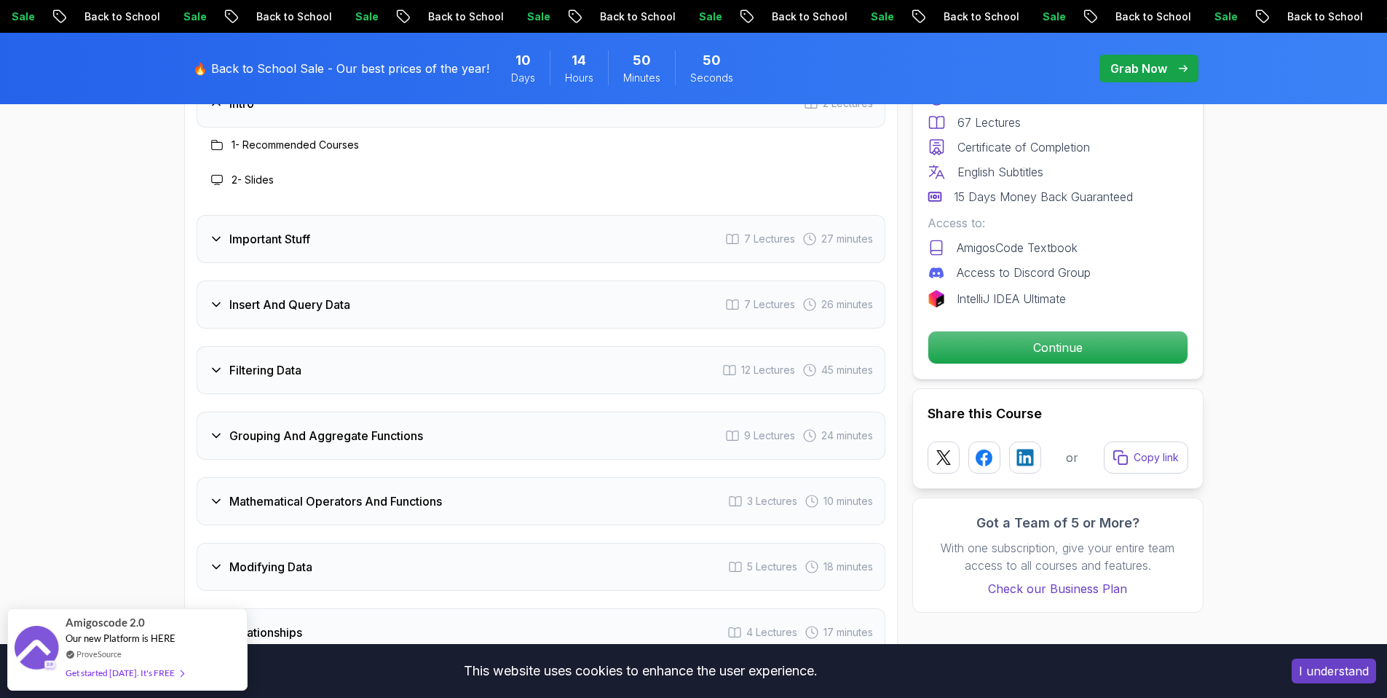
scroll to position [1902, 0]
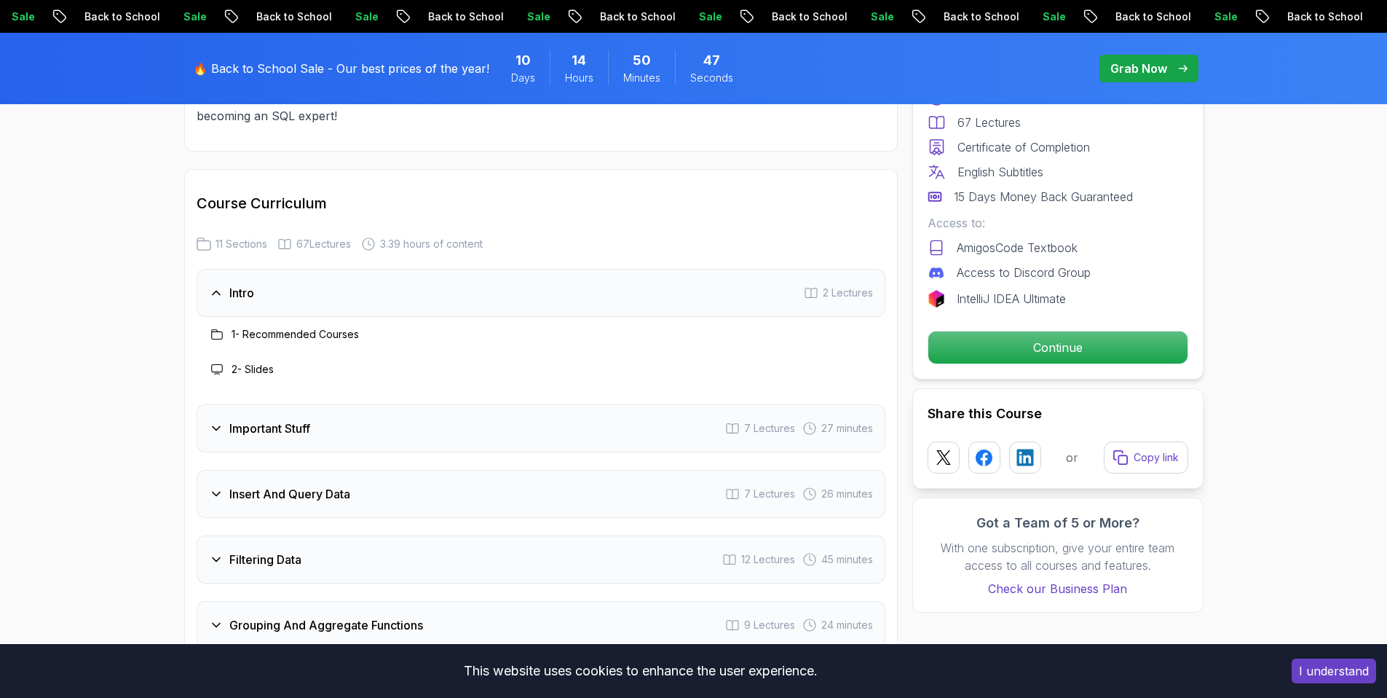
click at [225, 420] on div "Important Stuff" at bounding box center [259, 428] width 101 height 17
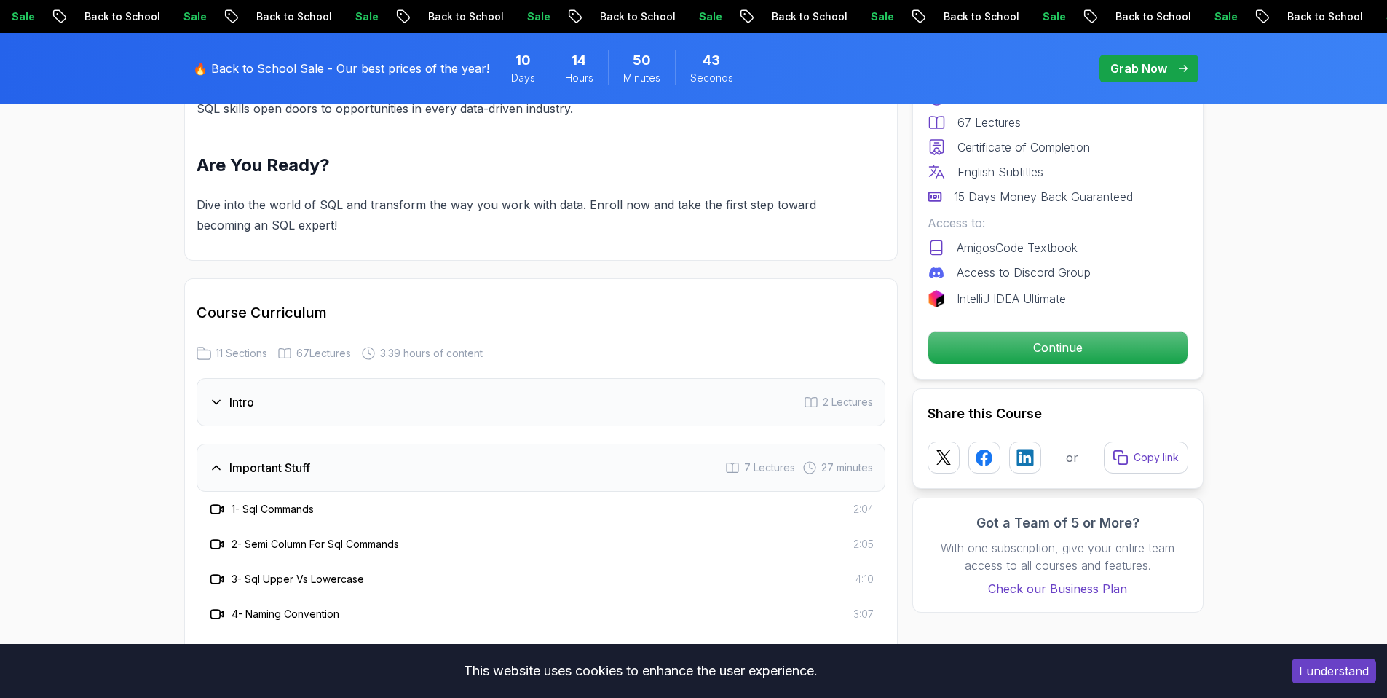
scroll to position [1784, 0]
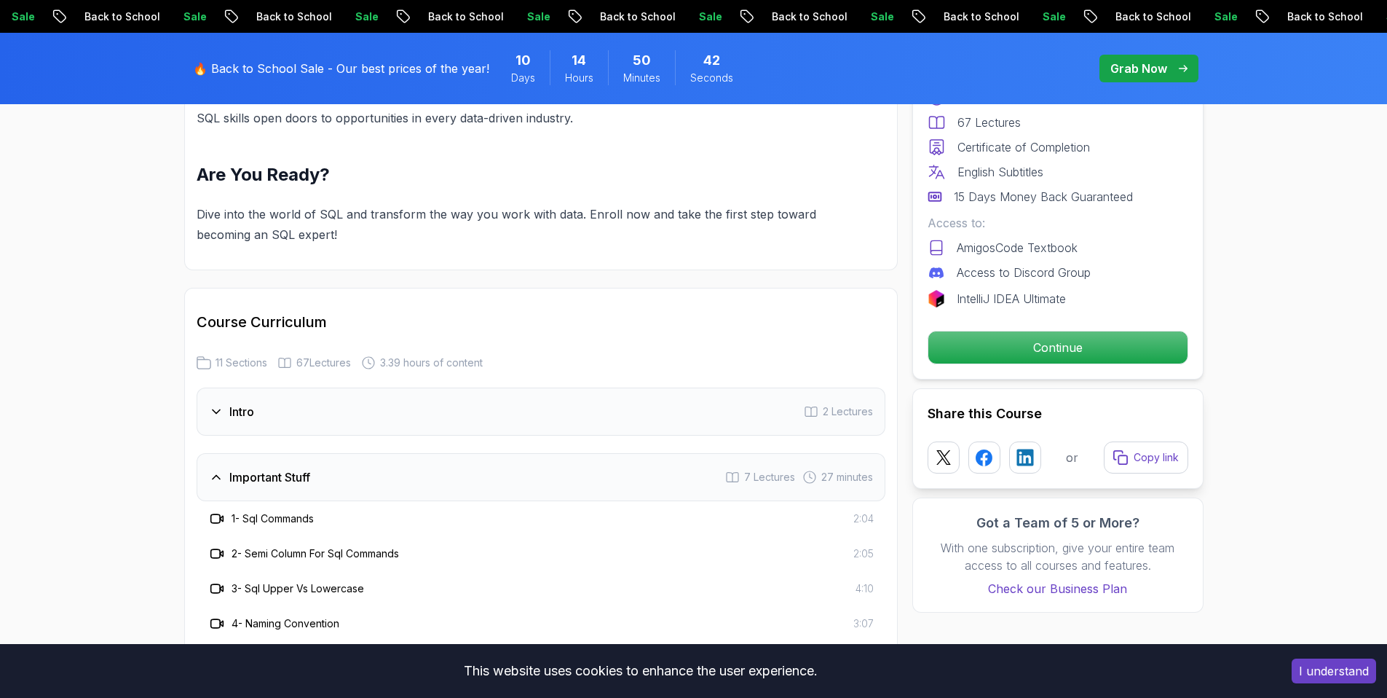
click at [251, 402] on div "Intro 2 Lectures" at bounding box center [541, 411] width 689 height 48
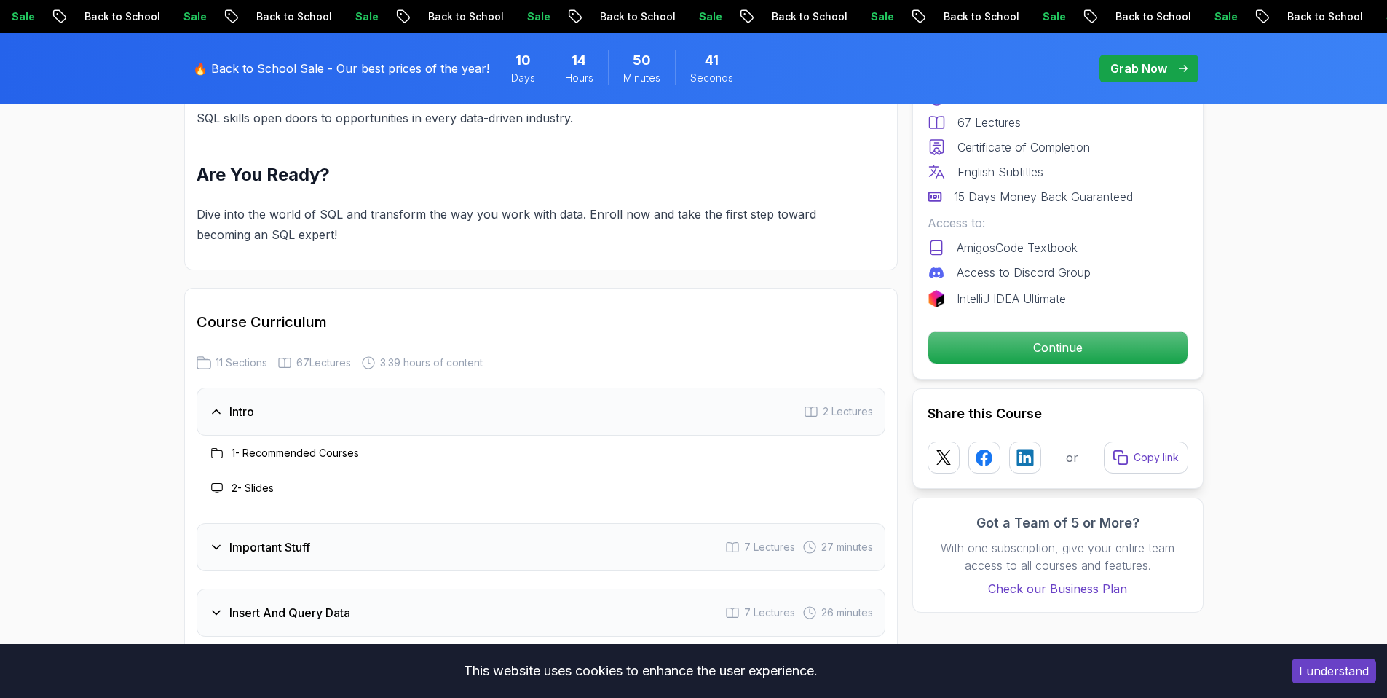
click at [257, 446] on h3 "1 - Recommended Courses" at bounding box center [295, 453] width 127 height 15
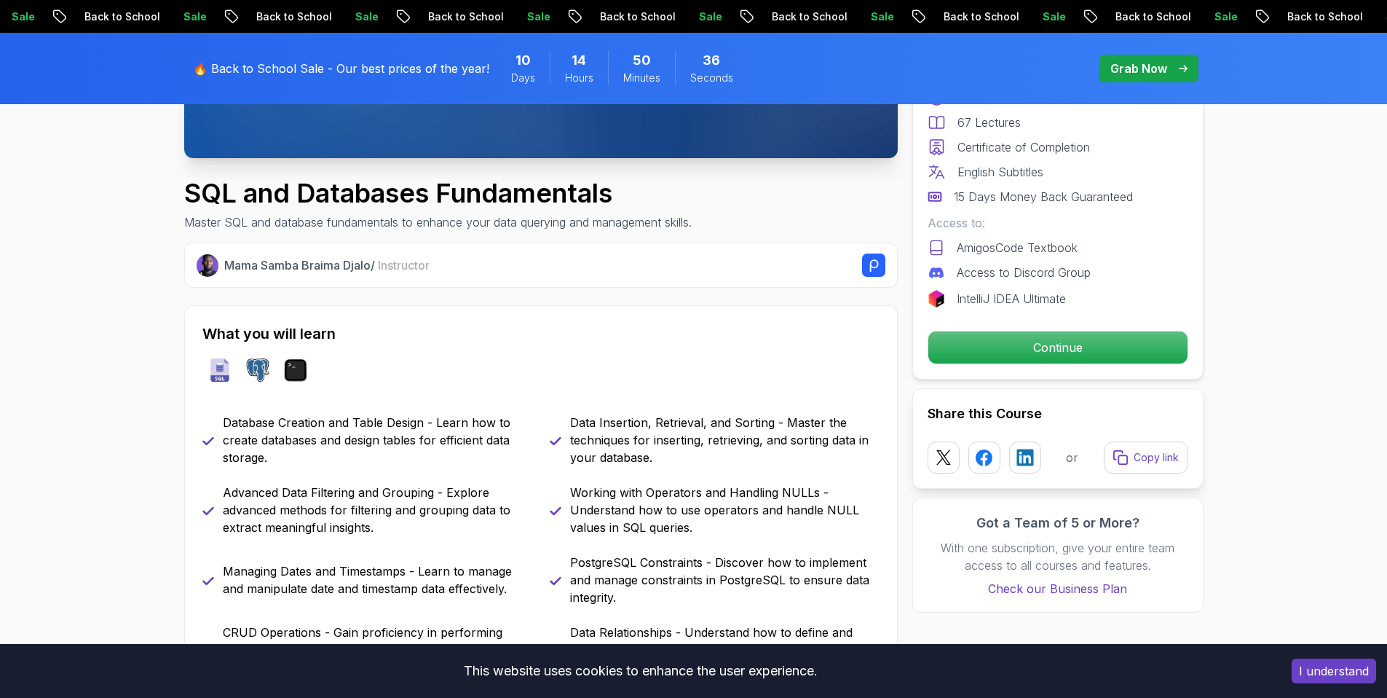
scroll to position [516, 0]
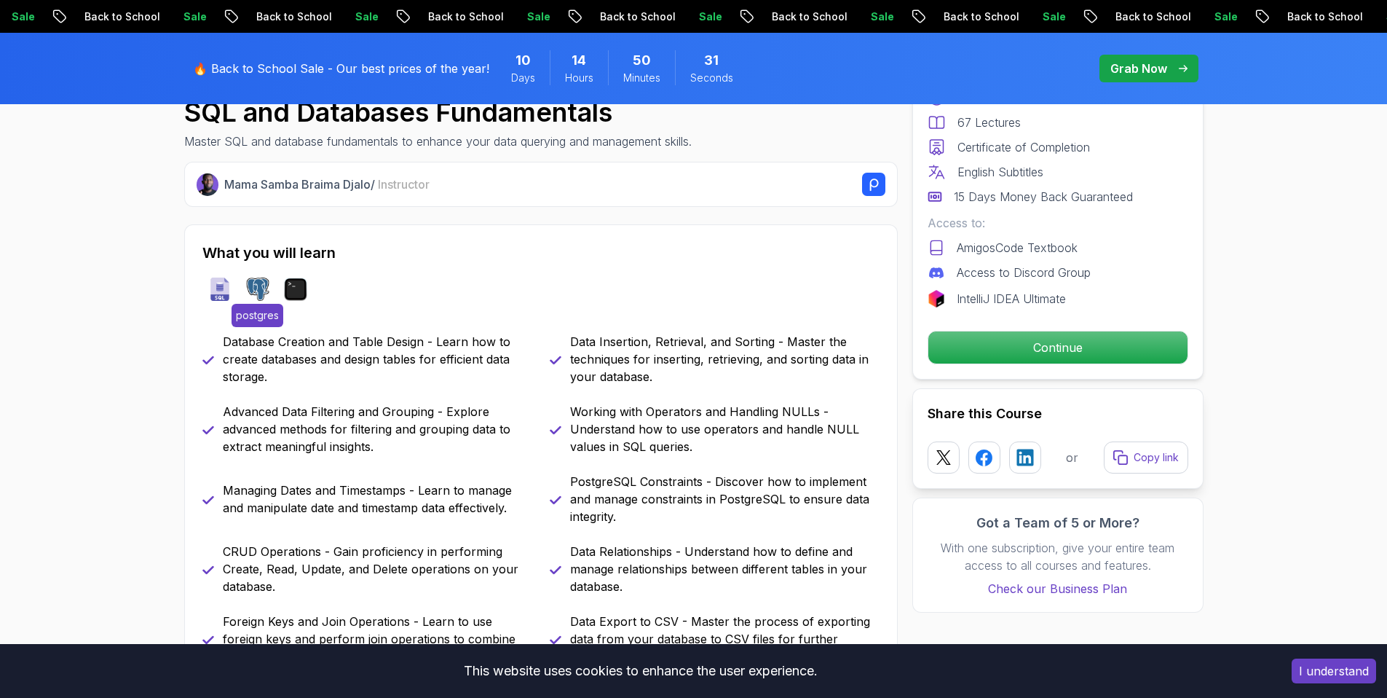
click at [259, 288] on img at bounding box center [257, 288] width 23 height 23
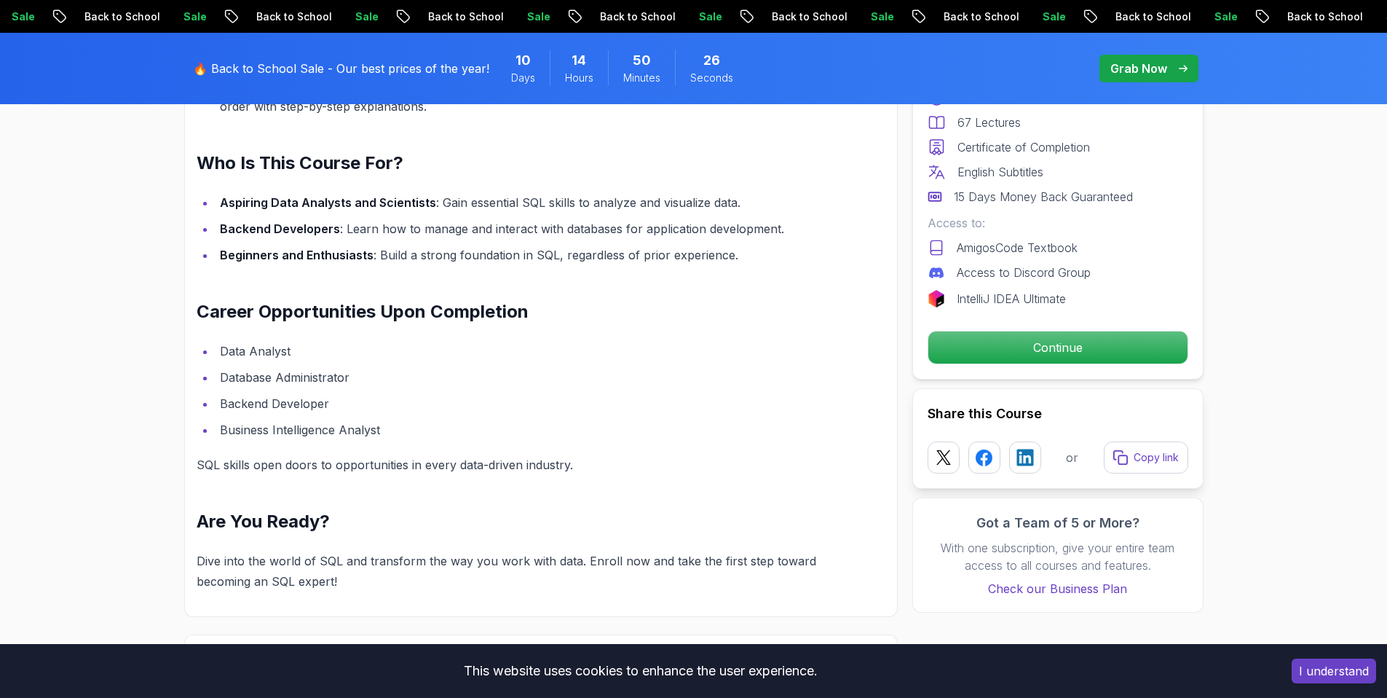
scroll to position [1572, 0]
